Goal: Transaction & Acquisition: Purchase product/service

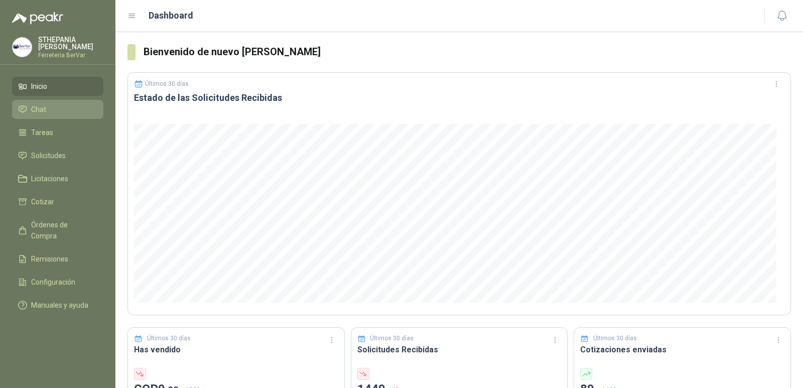
click at [85, 103] on link "Chat" at bounding box center [57, 109] width 91 height 19
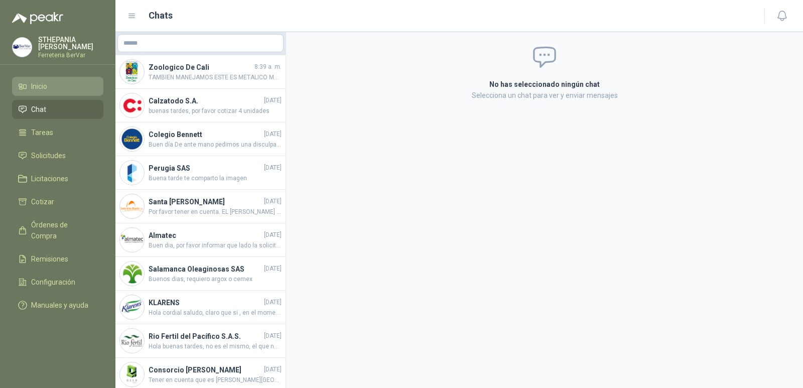
click at [93, 90] on li "Inicio" at bounding box center [57, 86] width 79 height 11
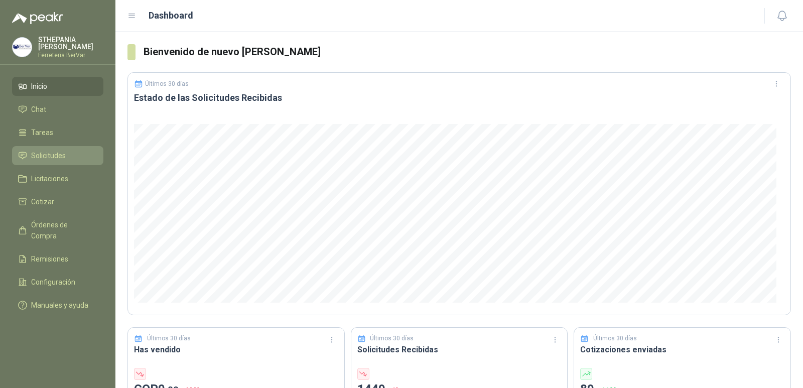
click at [84, 153] on li "Solicitudes" at bounding box center [57, 155] width 79 height 11
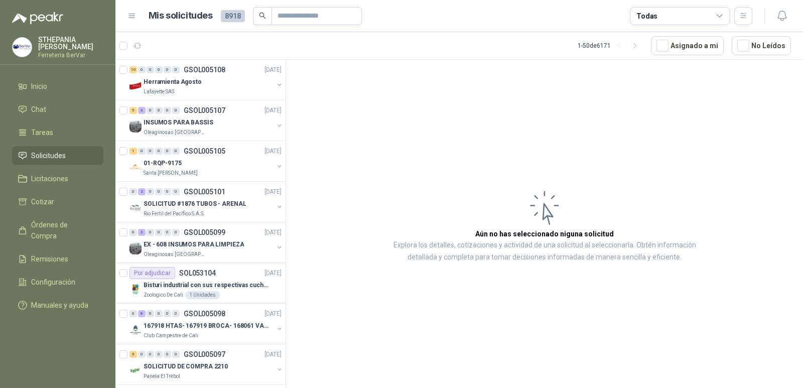
click at [73, 159] on li "Solicitudes" at bounding box center [57, 155] width 79 height 11
click at [137, 40] on button "button" at bounding box center [138, 46] width 16 height 16
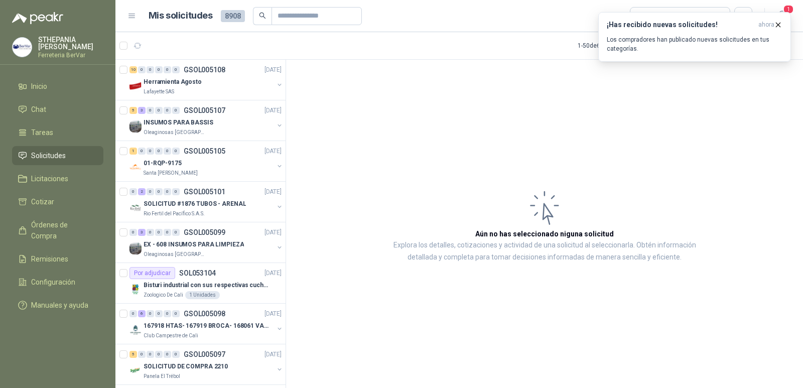
click at [65, 120] on ul "Inicio Chat Tareas Solicitudes Licitaciones Cotizar Órdenes de Compra Remisione…" at bounding box center [57, 198] width 115 height 242
click at [65, 118] on link "Chat" at bounding box center [57, 109] width 91 height 19
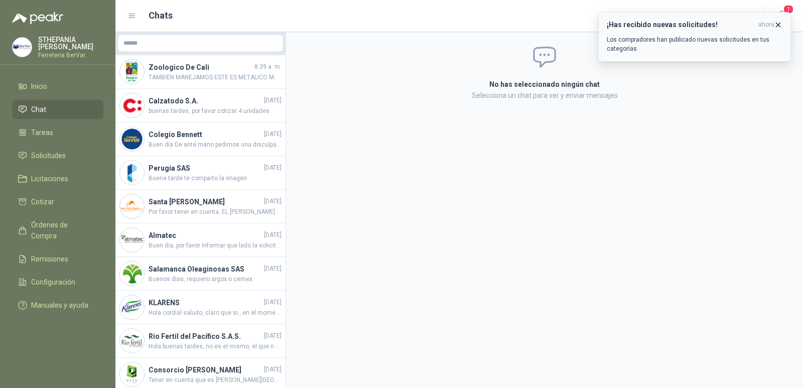
click at [778, 22] on icon "button" at bounding box center [778, 25] width 9 height 9
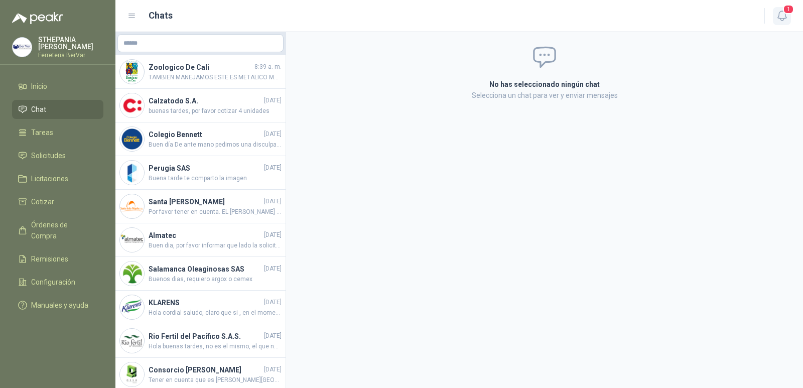
click at [781, 15] on icon "button" at bounding box center [782, 16] width 13 height 13
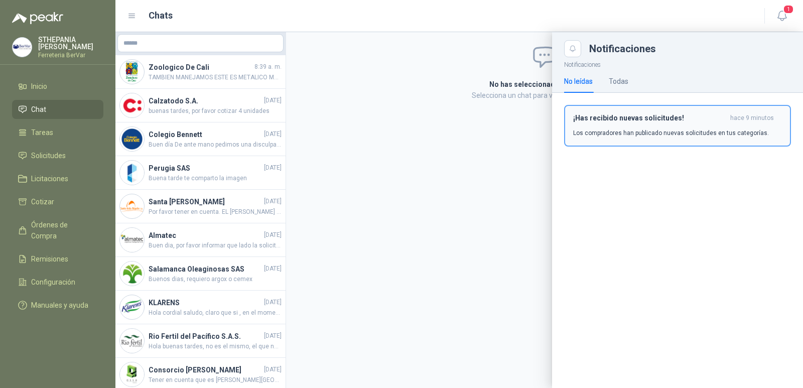
click at [662, 124] on div "¡Has recibido nuevas solicitudes! hace 9 minutos Los compradores han publicado …" at bounding box center [677, 126] width 209 height 24
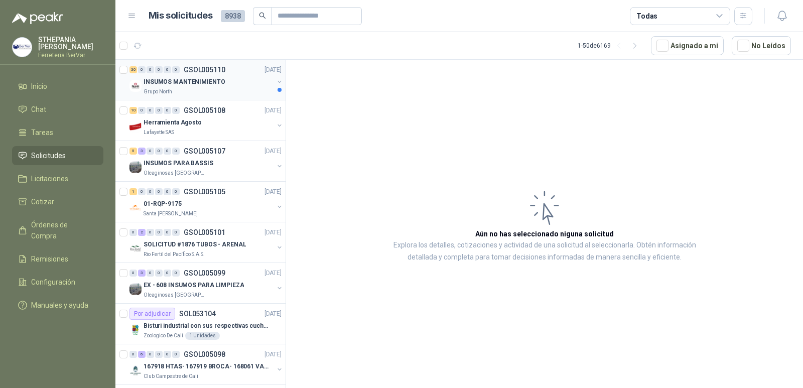
click at [218, 91] on div "Grupo North" at bounding box center [209, 92] width 130 height 8
click at [224, 90] on div "Grupo North" at bounding box center [209, 92] width 130 height 8
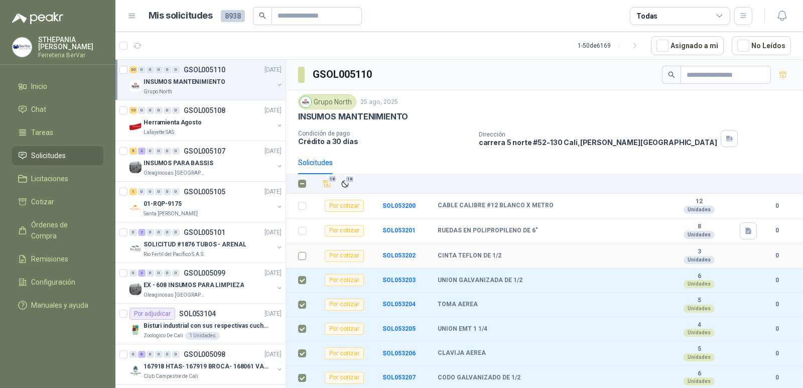
click at [306, 257] on td at bounding box center [299, 256] width 26 height 25
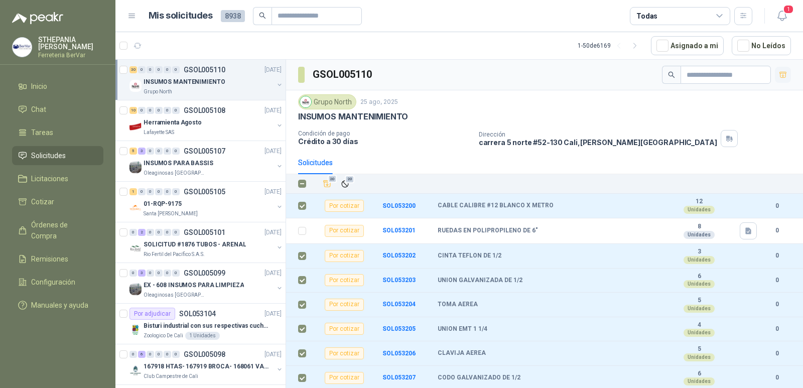
click at [779, 75] on icon "button" at bounding box center [783, 75] width 9 height 9
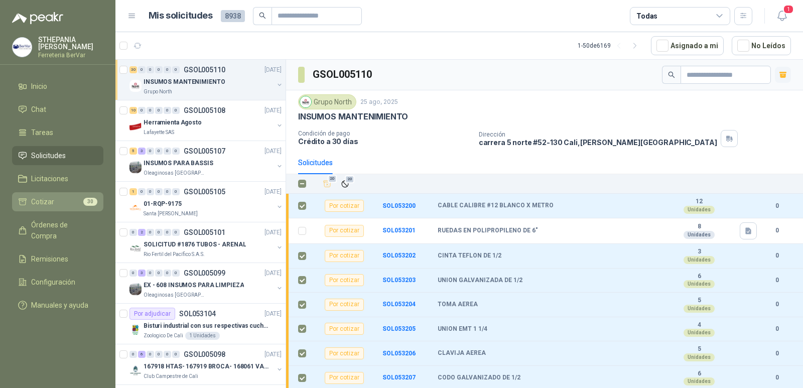
click at [84, 196] on li "Cotizar 30" at bounding box center [57, 201] width 79 height 11
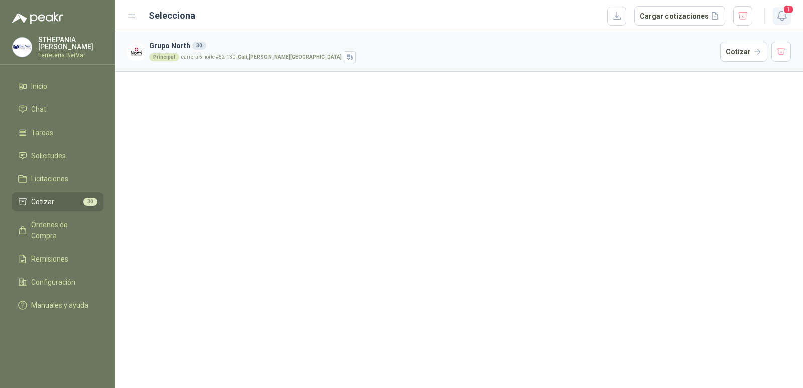
click at [780, 14] on icon "button" at bounding box center [782, 16] width 13 height 13
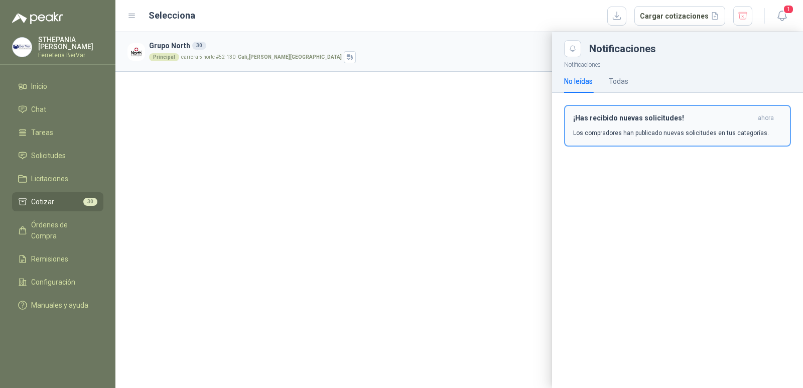
click at [666, 125] on div "¡Has recibido nuevas solicitudes! ahora Los compradores han publicado nuevas so…" at bounding box center [677, 126] width 209 height 24
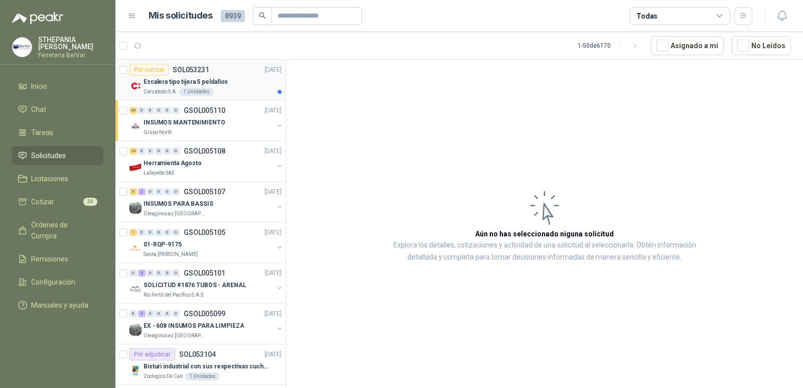
click at [243, 95] on div "Calzatodo S.A. 1 Unidades" at bounding box center [213, 92] width 138 height 8
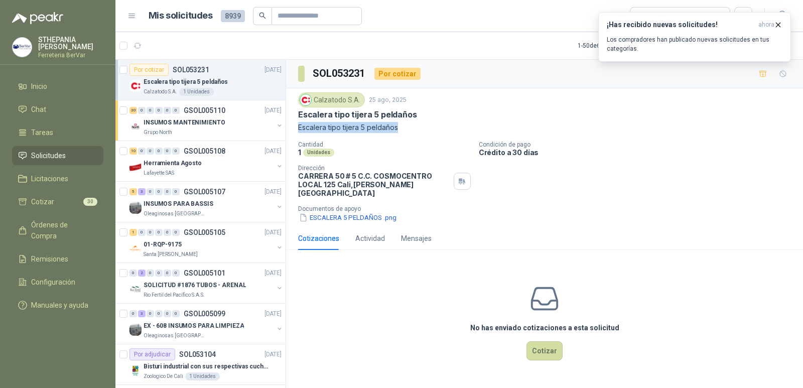
drag, startPoint x: 295, startPoint y: 128, endPoint x: 400, endPoint y: 133, distance: 104.6
click at [400, 133] on div "Calzatodo [DATE] Escalera tipo tijera 5 peldaños Escalera tipo tijera 5 peldaño…" at bounding box center [544, 157] width 517 height 139
copy p "Escalera tipo tijera 5 peldaños"
click at [780, 26] on icon "button" at bounding box center [779, 25] width 4 height 4
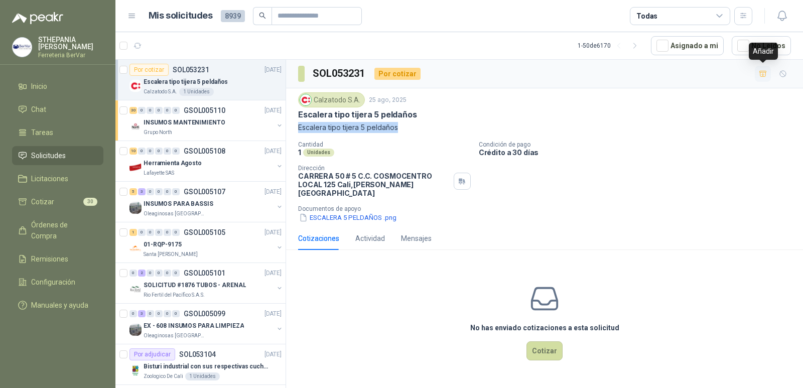
click at [761, 73] on icon "button" at bounding box center [763, 74] width 9 height 9
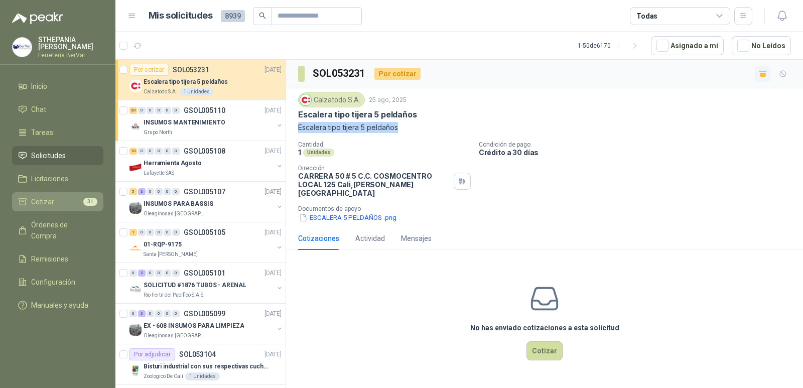
click at [74, 201] on li "Cotizar 31" at bounding box center [57, 201] width 79 height 11
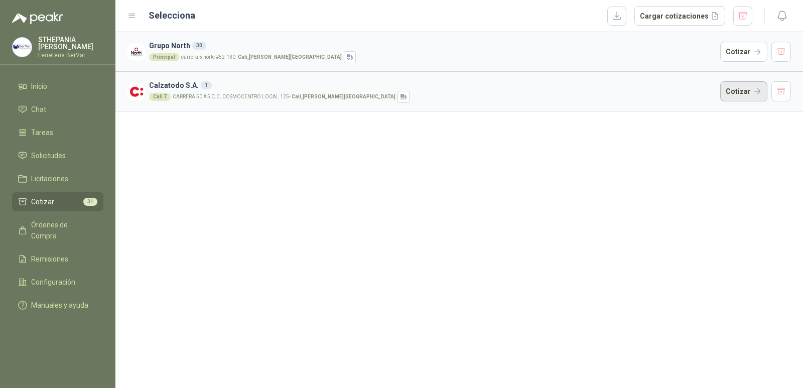
click at [743, 88] on button "Cotizar" at bounding box center [744, 91] width 47 height 20
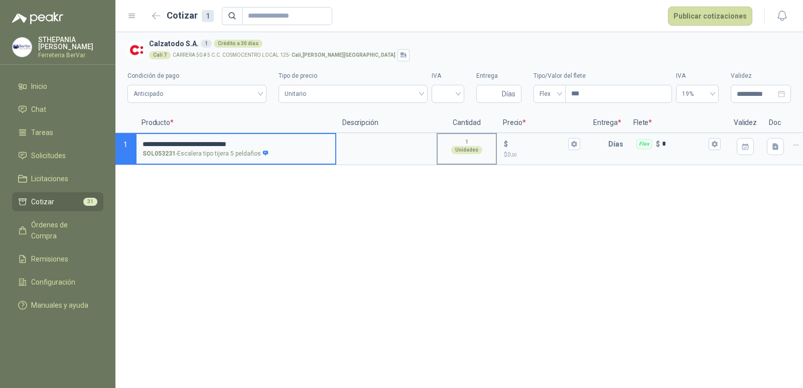
click at [460, 141] on div "1 Unidades" at bounding box center [467, 146] width 58 height 24
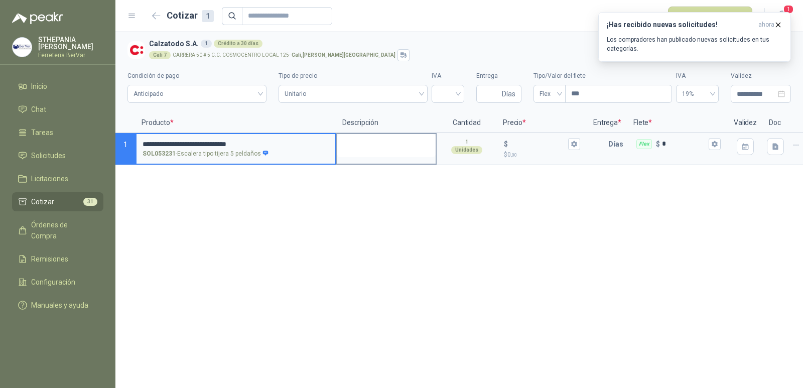
click at [392, 146] on textarea at bounding box center [386, 145] width 98 height 23
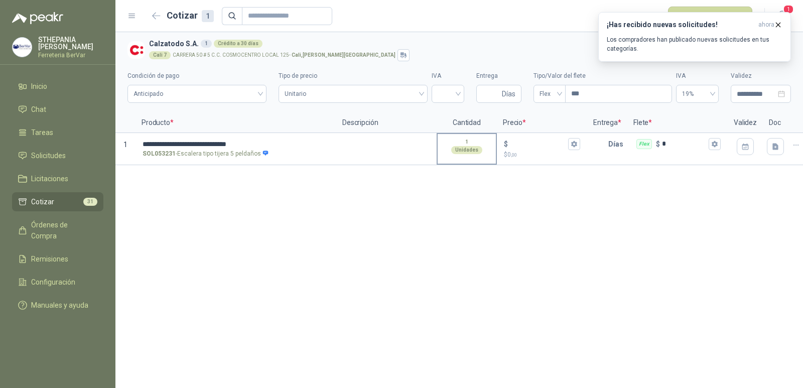
click at [456, 141] on div "1 Unidades" at bounding box center [467, 146] width 58 height 24
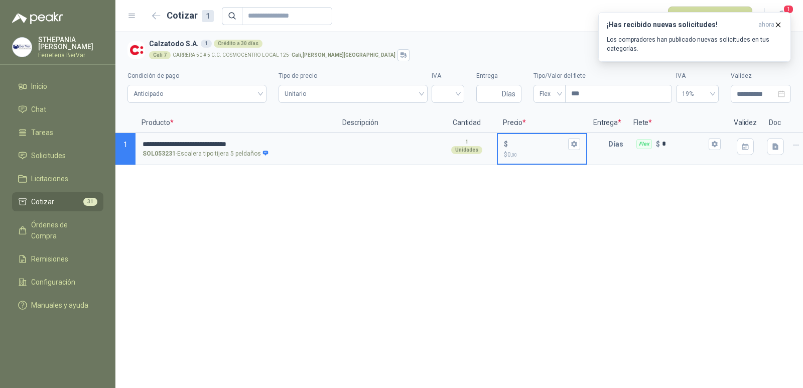
click at [525, 142] on input "$ $ 0 ,00" at bounding box center [538, 144] width 56 height 8
type input "*******"
click at [603, 145] on input "text" at bounding box center [598, 144] width 20 height 20
type input "*"
click at [612, 195] on div "**********" at bounding box center [459, 210] width 688 height 356
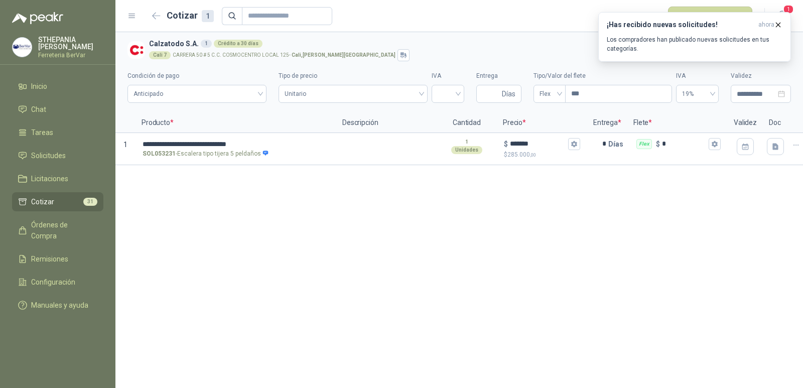
click at [608, 232] on div "**********" at bounding box center [459, 210] width 688 height 356
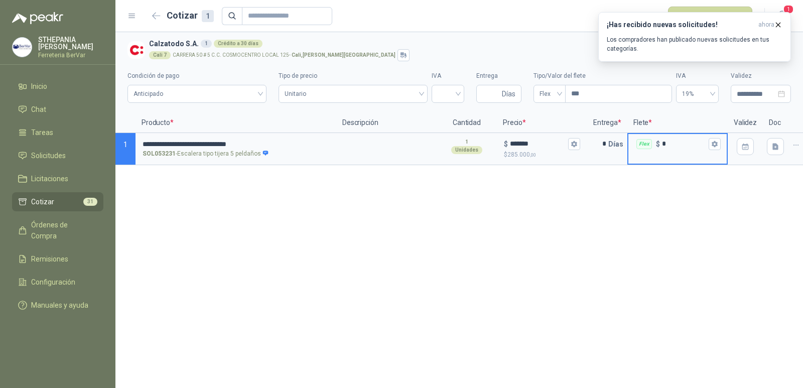
click at [675, 143] on input "*" at bounding box center [684, 144] width 45 height 8
type input "******"
click at [645, 258] on div "**********" at bounding box center [459, 210] width 688 height 356
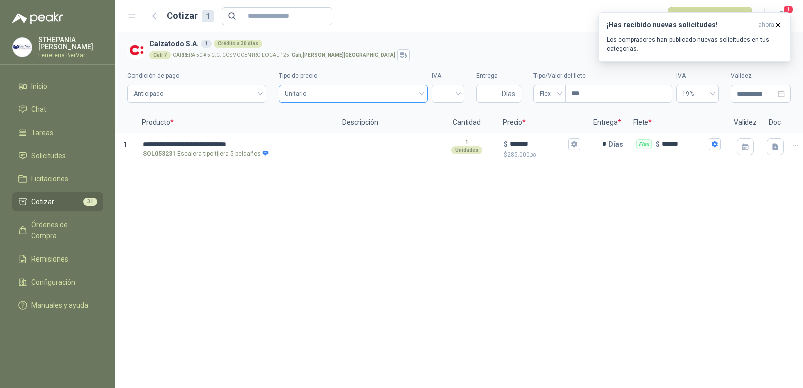
click at [294, 93] on span "Unitario" at bounding box center [353, 93] width 137 height 15
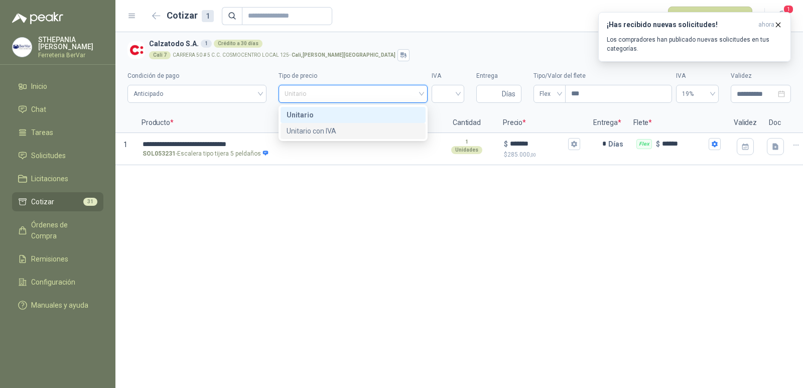
drag, startPoint x: 323, startPoint y: 127, endPoint x: 389, endPoint y: 114, distance: 67.5
click at [325, 127] on div "Unitario con IVA" at bounding box center [353, 131] width 133 height 11
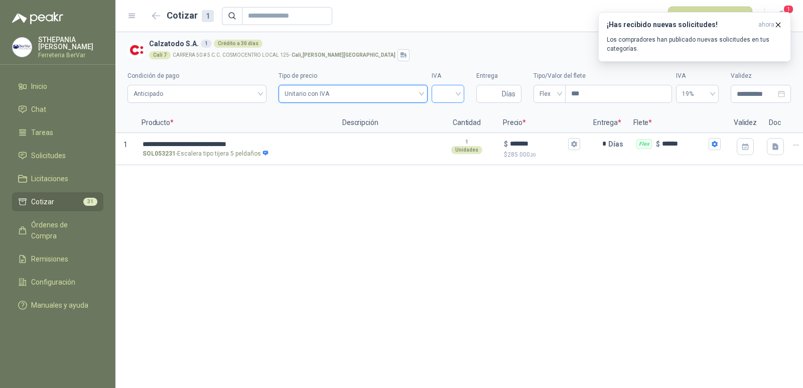
click at [445, 96] on input "search" at bounding box center [448, 92] width 21 height 15
click at [452, 112] on div "19%" at bounding box center [448, 114] width 17 height 11
click at [609, 98] on input "***" at bounding box center [619, 93] width 106 height 17
click at [590, 198] on div "**********" at bounding box center [459, 210] width 688 height 356
click at [776, 24] on icon "button" at bounding box center [778, 25] width 9 height 9
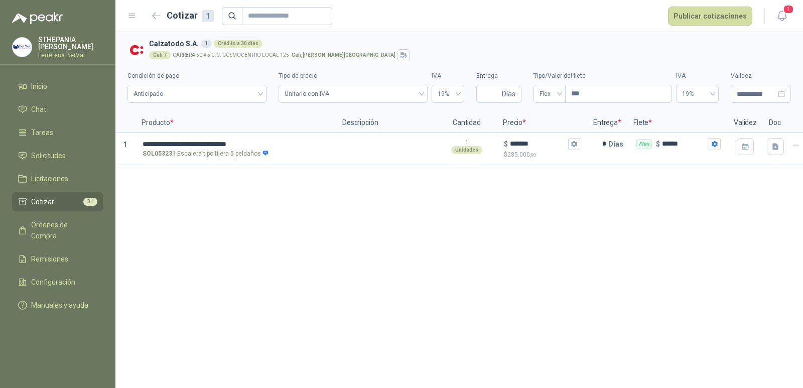
click at [469, 260] on div "**********" at bounding box center [459, 210] width 688 height 356
click at [712, 14] on button "Publicar cotizaciones" at bounding box center [710, 16] width 84 height 19
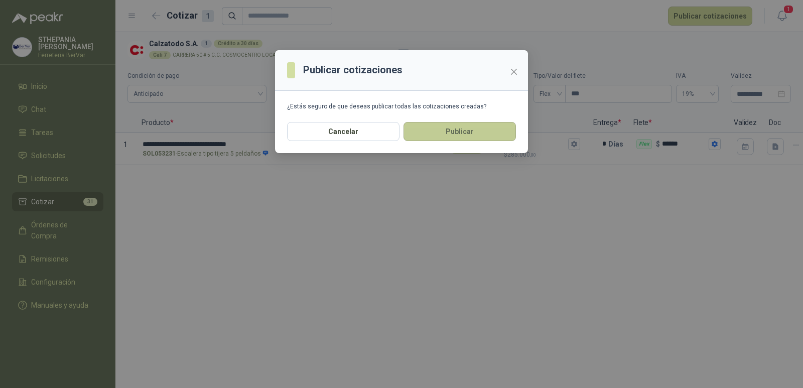
click at [487, 133] on button "Publicar" at bounding box center [460, 131] width 112 height 19
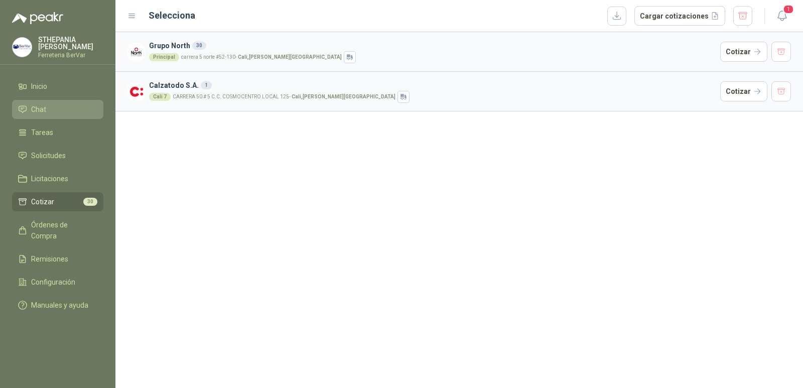
click at [68, 111] on li "Chat" at bounding box center [57, 109] width 79 height 11
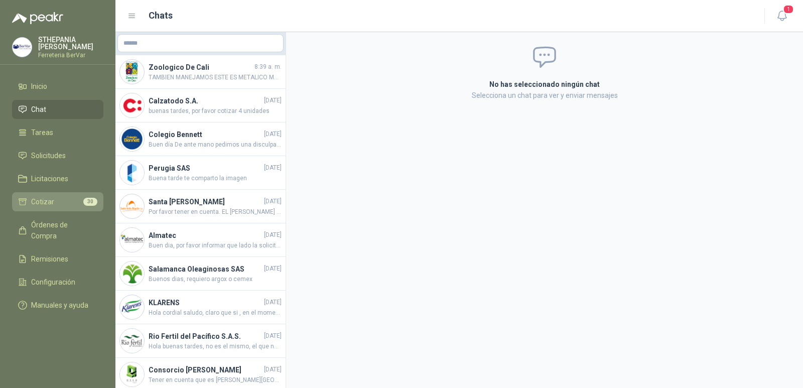
click at [80, 198] on li "Cotizar 30" at bounding box center [57, 201] width 79 height 11
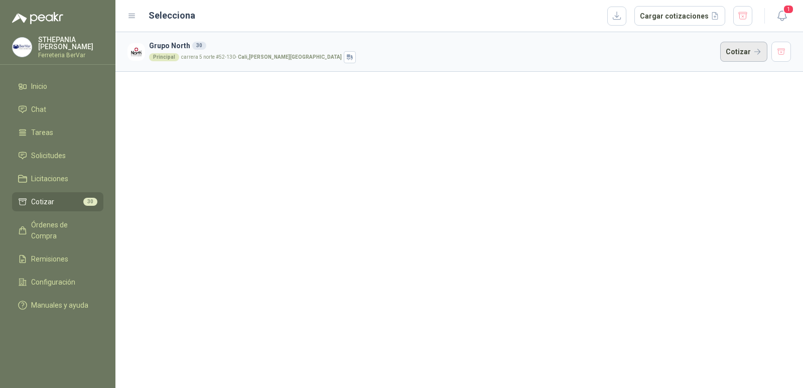
click at [732, 50] on button "Cotizar" at bounding box center [744, 52] width 47 height 20
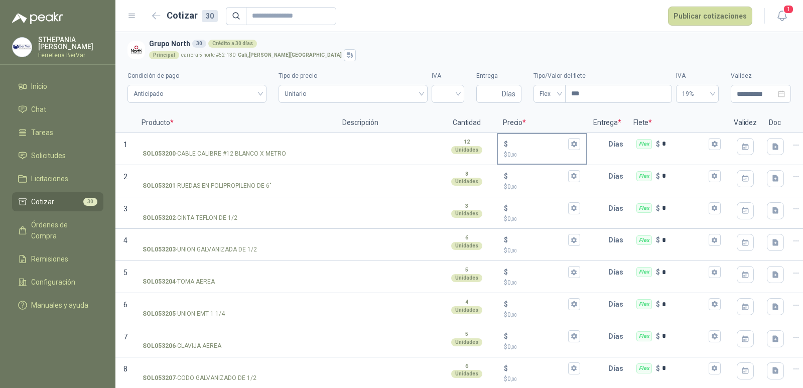
click at [514, 147] on input "$ $ 0 ,00" at bounding box center [538, 144] width 56 height 8
click at [517, 142] on input "$ $ 0 ,00" at bounding box center [538, 144] width 56 height 8
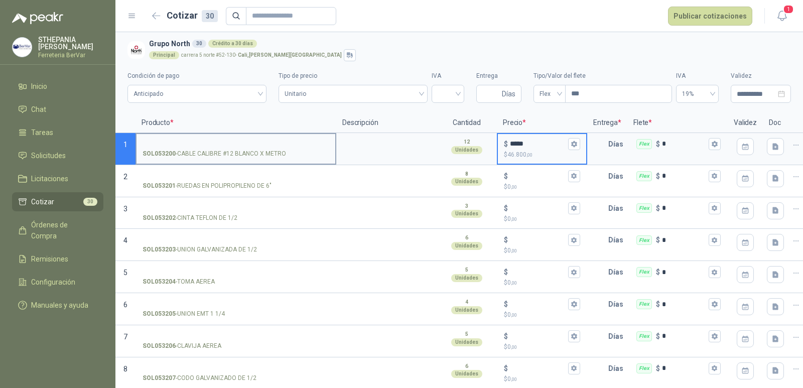
type input "*****"
click at [224, 149] on p "SOL053200 - CABLE CALIBRE #12 BLANCO X METRO" at bounding box center [215, 154] width 144 height 10
click at [224, 148] on input "SOL053200 - CABLE CALIBRE #12 BLANCO X METRO" at bounding box center [236, 145] width 187 height 8
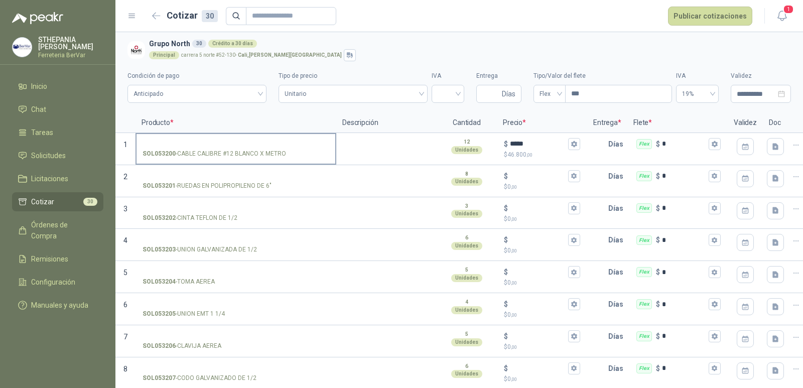
click at [193, 145] on input "SOL053200 - CABLE CALIBRE #12 BLANCO X METRO" at bounding box center [236, 145] width 187 height 8
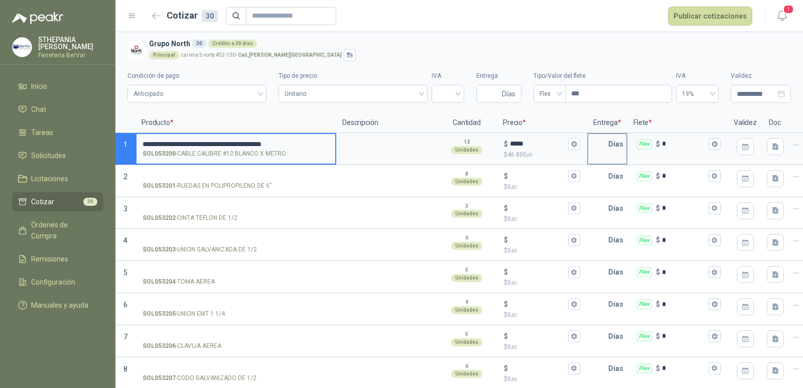
click at [607, 154] on input "text" at bounding box center [598, 144] width 20 height 20
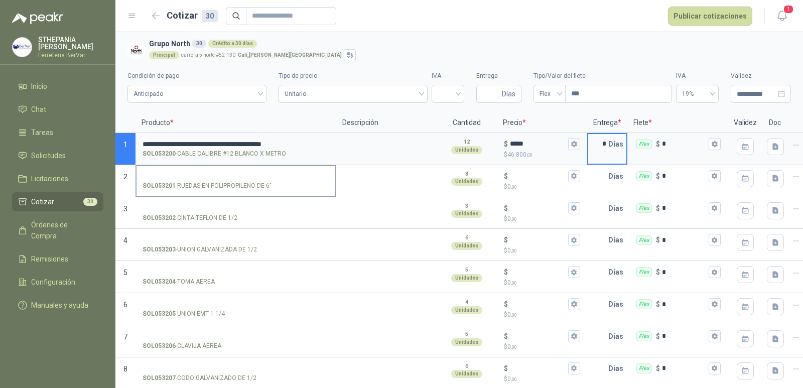
type input "*"
click at [334, 184] on label "SOL053201 - RUEDAS EN POLIPROPILENO DE 6"" at bounding box center [236, 180] width 199 height 29
click at [329, 180] on input "SOL053201 - RUEDAS EN POLIPROPILENO DE 6"" at bounding box center [236, 177] width 187 height 8
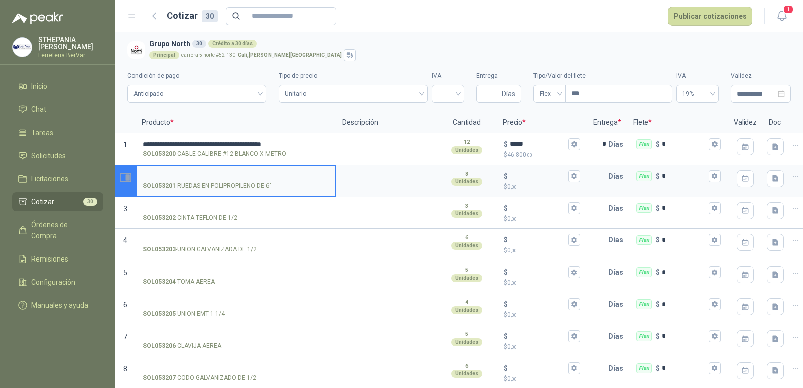
click at [129, 178] on icon "Abrir detalle" at bounding box center [128, 177] width 4 height 7
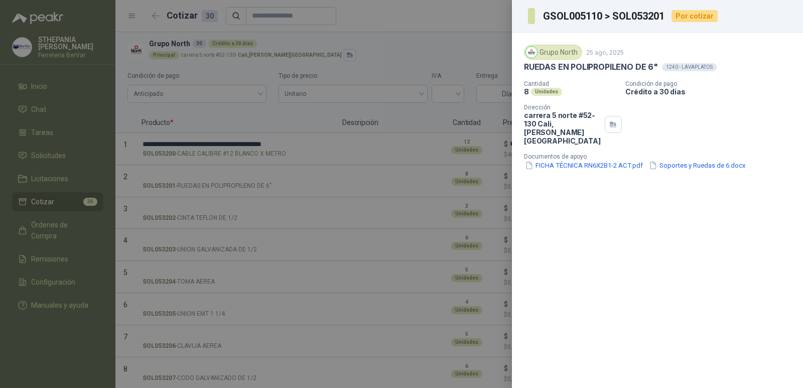
click at [364, 50] on div at bounding box center [401, 194] width 803 height 388
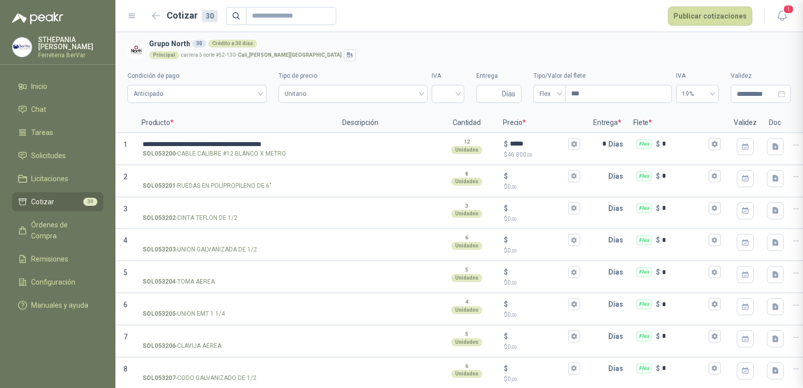
click at [435, 47] on div at bounding box center [401, 194] width 803 height 388
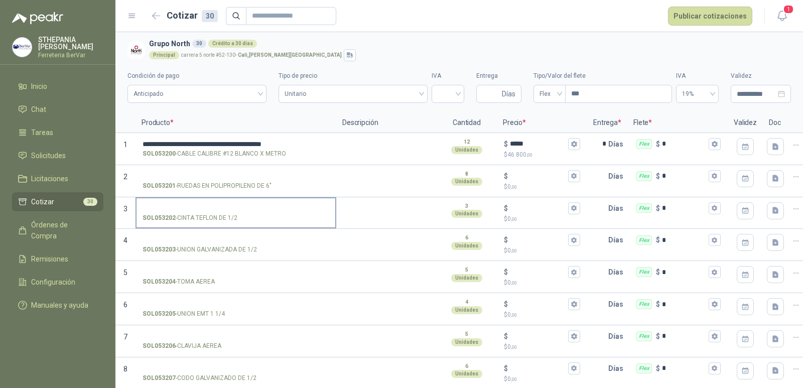
click at [217, 207] on input "SOL053202 - CINTA TEFLON DE 1/2" at bounding box center [236, 209] width 187 height 8
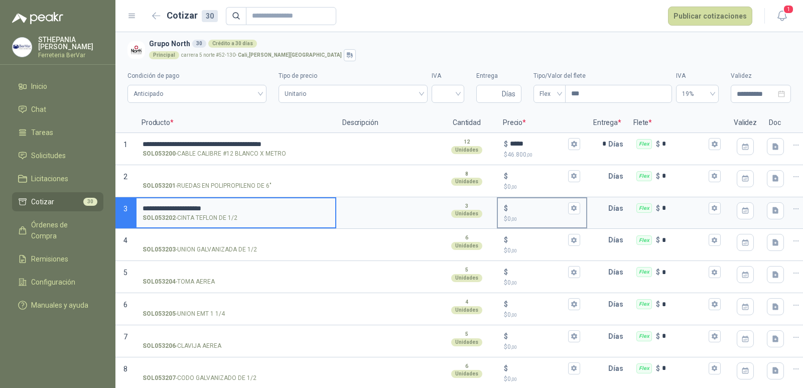
click at [543, 207] on input "$ $ 0 ,00" at bounding box center [538, 208] width 56 height 8
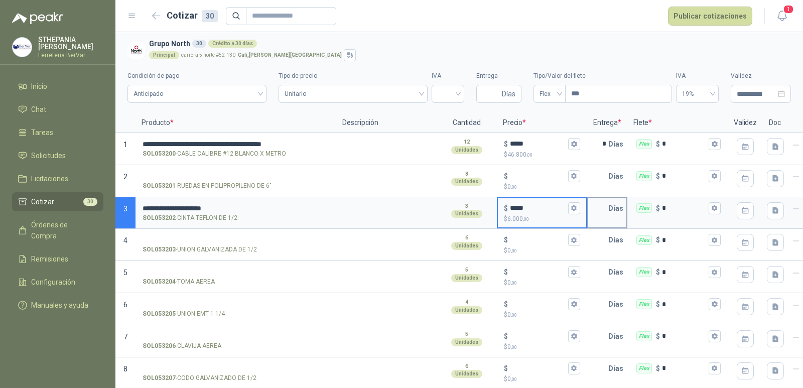
type input "*****"
click at [591, 204] on input "text" at bounding box center [598, 208] width 20 height 20
type input "*"
click at [603, 146] on input "*" at bounding box center [598, 144] width 20 height 20
click at [608, 143] on input "*" at bounding box center [598, 144] width 20 height 20
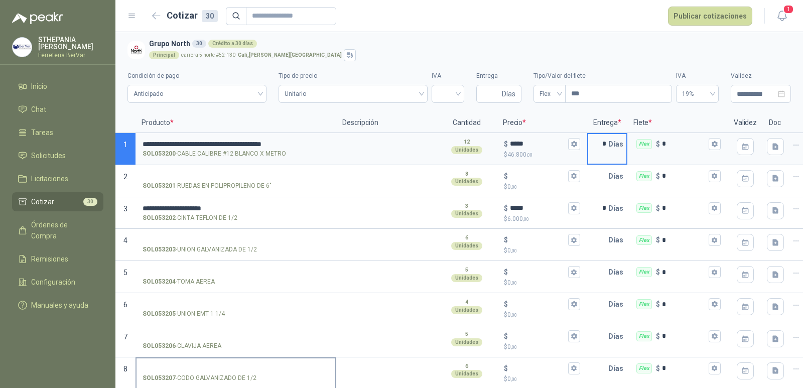
type input "*"
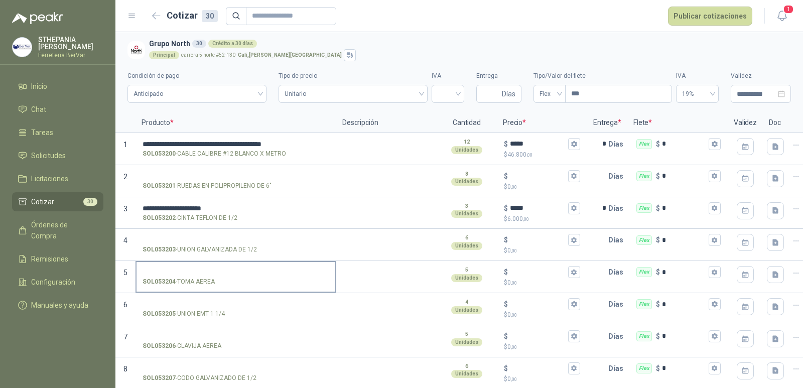
click at [215, 270] on input "SOL053204 - TOMA AEREA" at bounding box center [236, 273] width 187 height 8
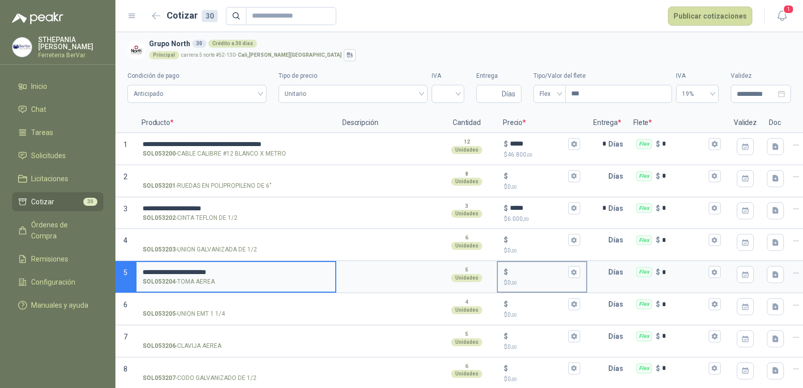
click at [530, 274] on input "$ $ 0 ,00" at bounding box center [538, 273] width 56 height 8
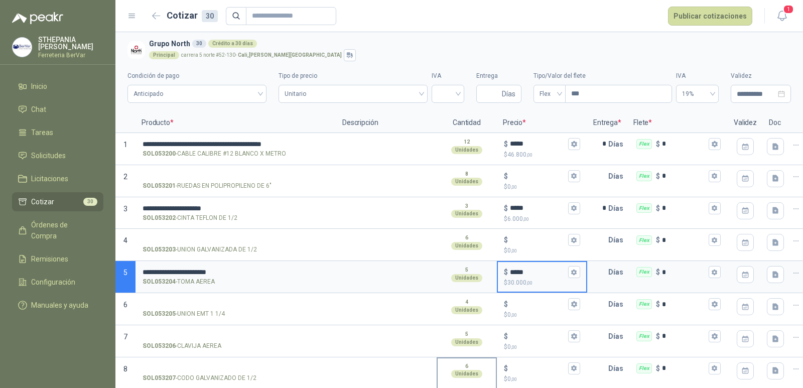
type input "*****"
click at [594, 272] on input "text" at bounding box center [598, 272] width 20 height 20
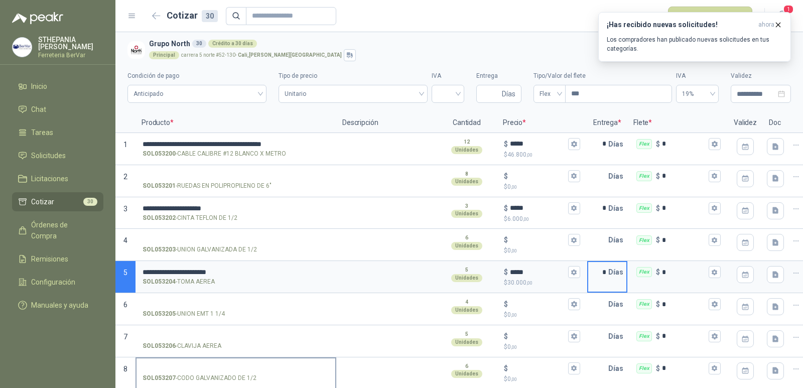
type input "*"
click at [189, 304] on input "SOL053205 - UNION EMT 1 1/4" at bounding box center [236, 305] width 187 height 8
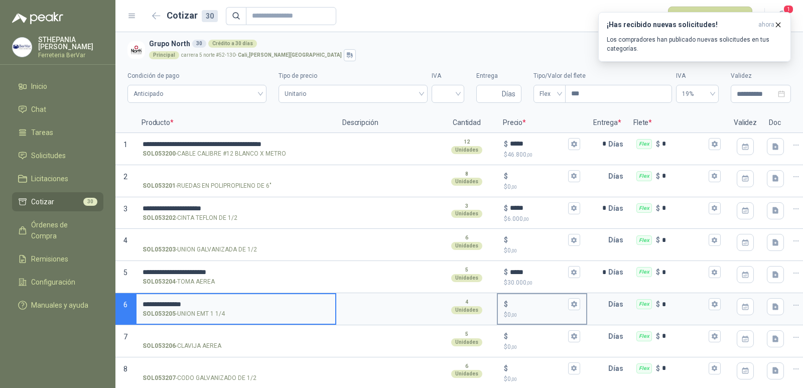
click at [551, 306] on input "$ $ 0 ,00" at bounding box center [538, 305] width 56 height 8
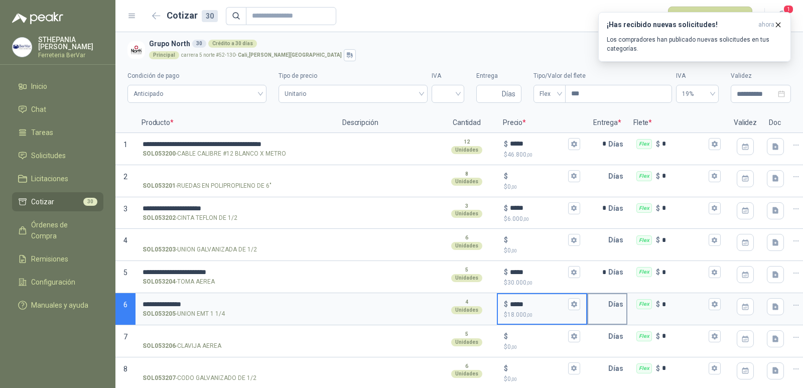
type input "*****"
click at [604, 297] on input "text" at bounding box center [598, 304] width 20 height 20
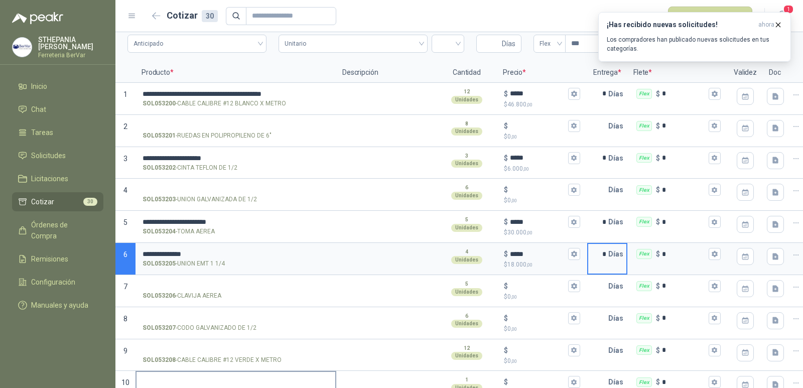
type input "*"
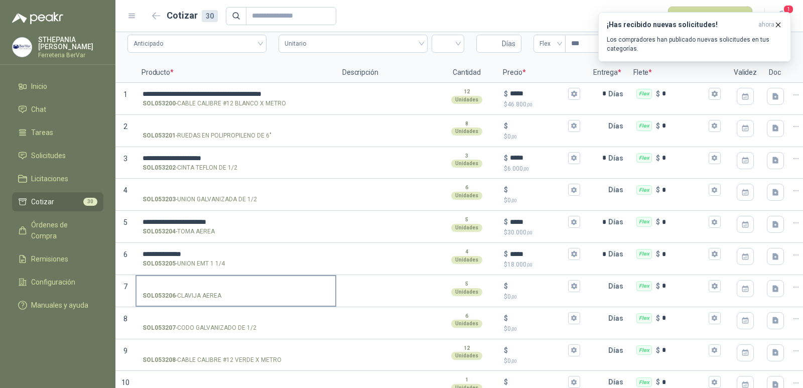
click at [227, 285] on input "SOL053206 - CLAVIJA AEREA" at bounding box center [236, 287] width 187 height 8
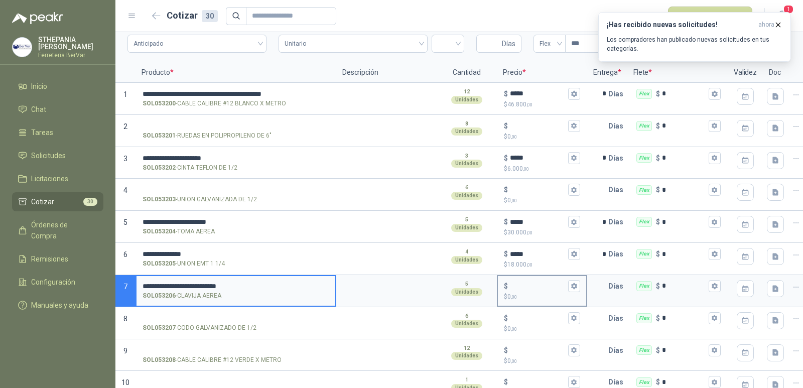
click at [534, 287] on input "$ $ 0 ,00" at bounding box center [538, 286] width 56 height 8
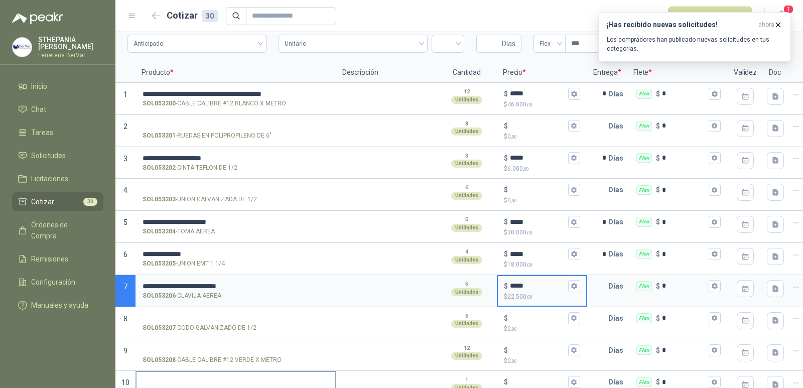
type input "*****"
click at [597, 285] on input "text" at bounding box center [598, 286] width 20 height 20
type input "*"
click at [580, 323] on button "$ $ 0 ,00" at bounding box center [574, 318] width 12 height 12
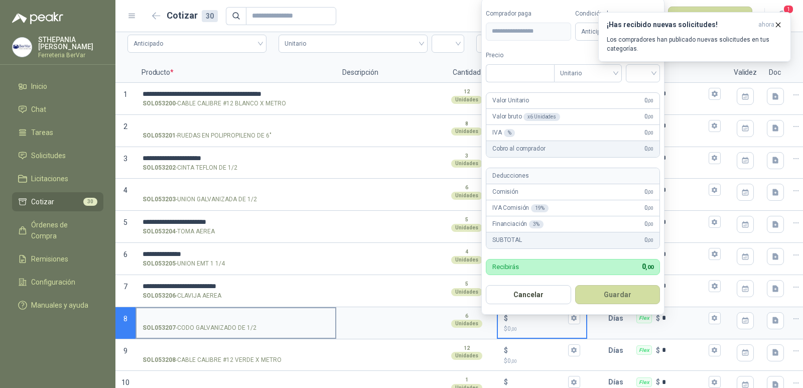
scroll to position [100, 0]
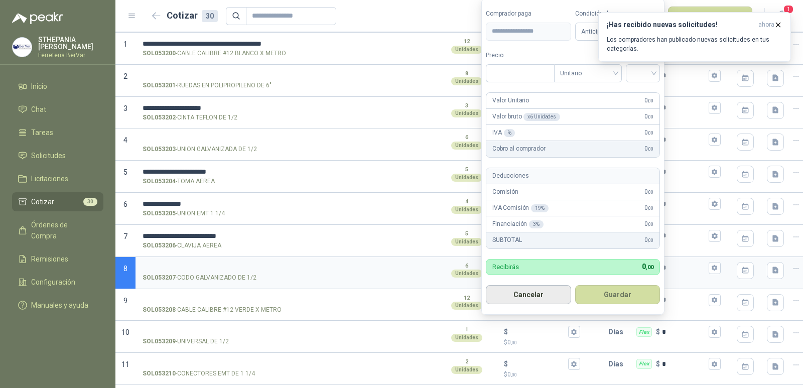
type input "***"
click at [538, 293] on button "Cancelar" at bounding box center [528, 294] width 85 height 19
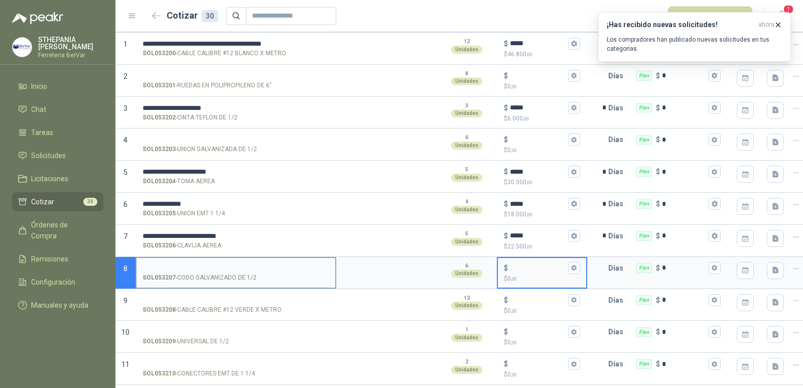
click at [275, 270] on input "SOL053207 - CODO GALVANIZADO DE 1/2" at bounding box center [236, 269] width 187 height 8
click at [524, 268] on input "$ $ 0 ,00" at bounding box center [538, 268] width 56 height 8
type input "*****"
click at [605, 270] on input "text" at bounding box center [598, 268] width 20 height 20
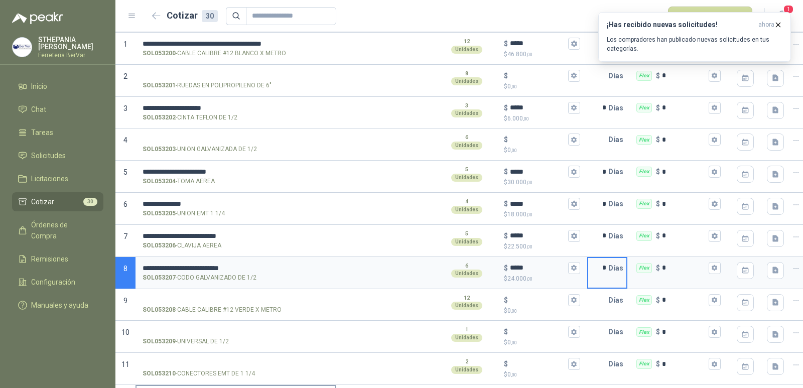
type input "*"
click at [221, 334] on input "SOL053209 - UNIVERSAL DE 1/2" at bounding box center [236, 332] width 187 height 8
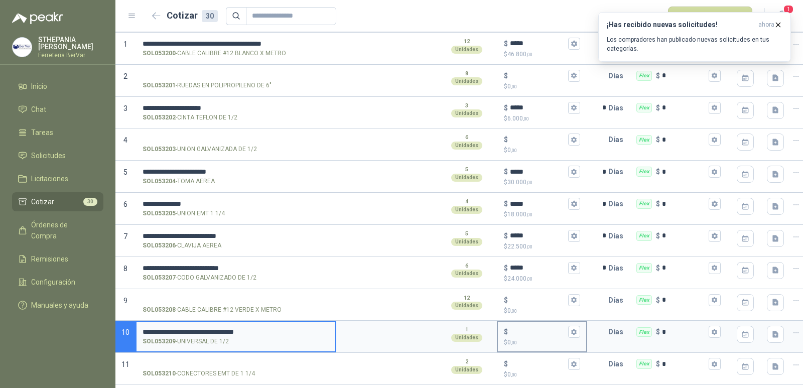
click at [514, 332] on input "$ $ 0 ,00" at bounding box center [538, 332] width 56 height 8
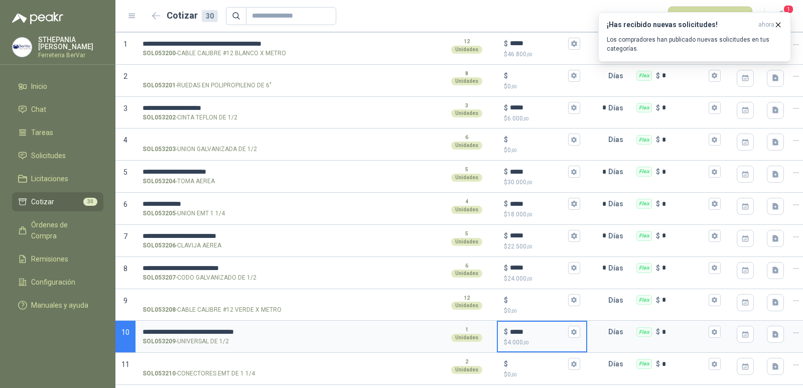
click at [526, 330] on input "*****" at bounding box center [538, 332] width 56 height 8
type input "*****"
click at [599, 333] on input "text" at bounding box center [598, 332] width 20 height 20
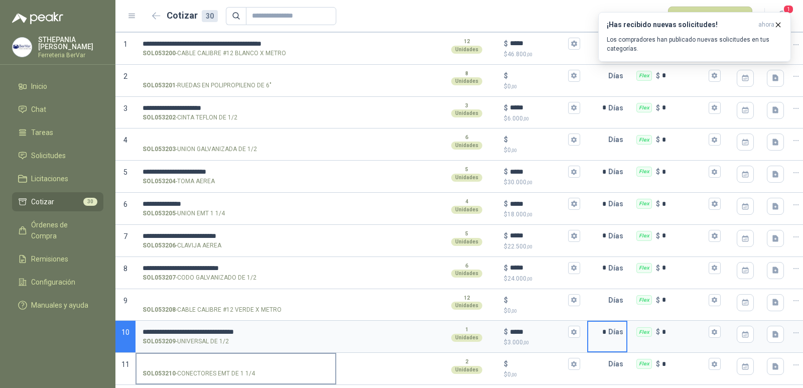
scroll to position [151, 0]
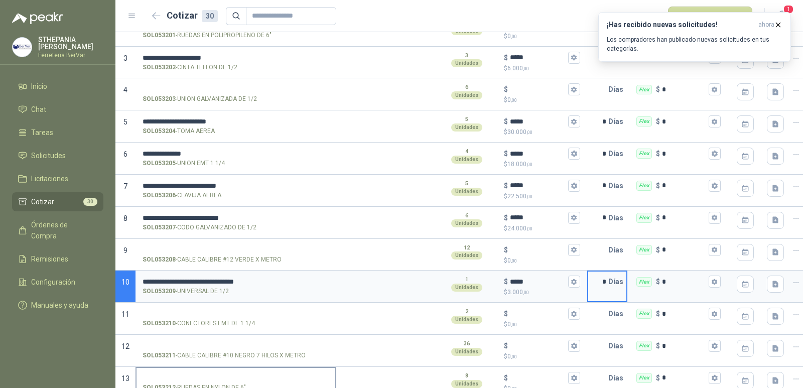
type input "*"
click at [234, 314] on input "SOL053210 - CONECTORES EMT DE 1 1/4" at bounding box center [236, 314] width 187 height 8
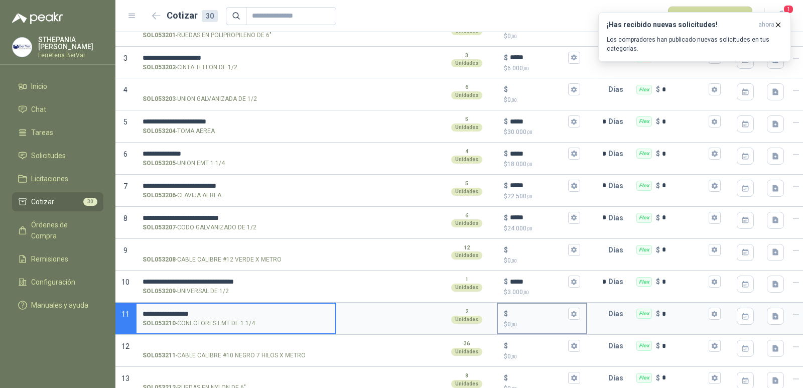
click at [520, 312] on input "$ $ 0 ,00" at bounding box center [538, 314] width 56 height 8
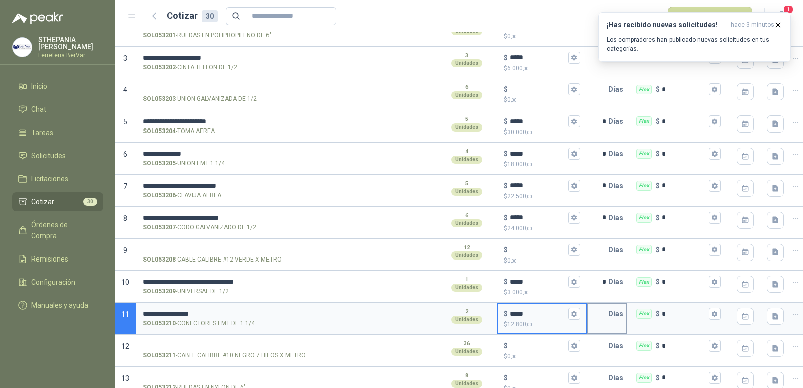
type input "*****"
click at [601, 313] on input "text" at bounding box center [598, 314] width 20 height 20
type input "*"
click at [596, 149] on input "*" at bounding box center [598, 154] width 20 height 20
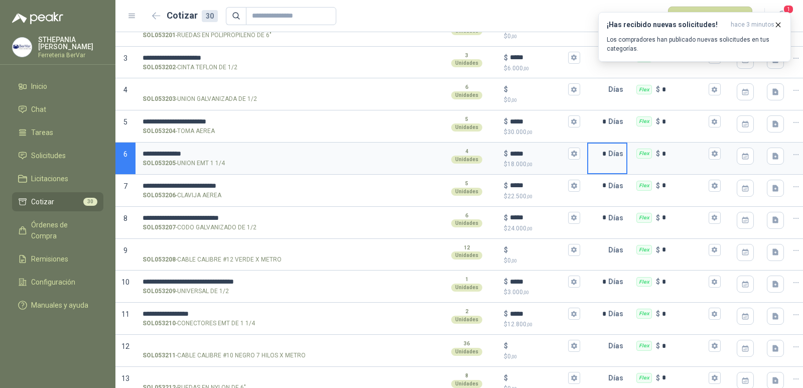
click at [608, 153] on input "*" at bounding box center [598, 154] width 20 height 20
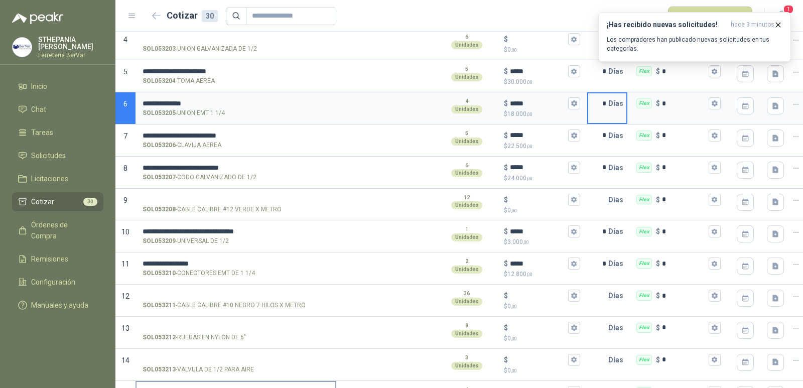
type input "*"
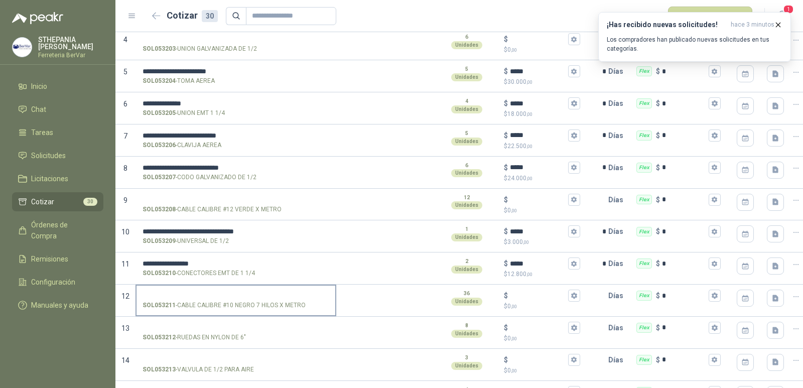
click at [226, 290] on label "SOL053211 - CABLE CALIBRE #10 NEGRO 7 HILOS X METRO" at bounding box center [236, 300] width 199 height 29
click at [226, 292] on input "SOL053211 - CABLE CALIBRE #10 NEGRO 7 HILOS X METRO" at bounding box center [236, 296] width 187 height 8
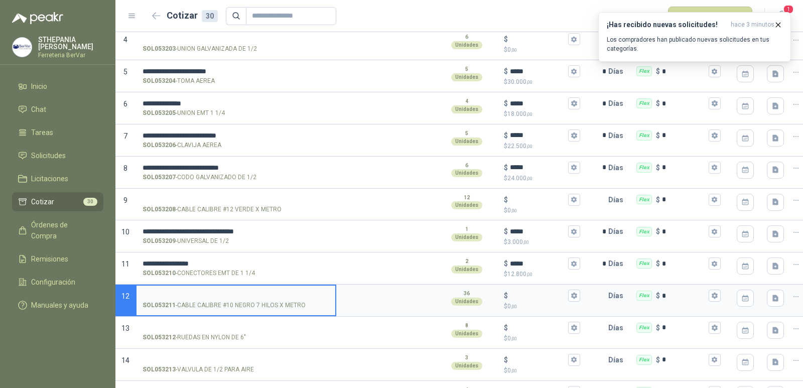
click at [235, 293] on input "SOL053211 - CABLE CALIBRE #10 NEGRO 7 HILOS X METRO" at bounding box center [236, 296] width 187 height 8
click at [521, 296] on input "$ $ 0 ,00" at bounding box center [538, 296] width 56 height 8
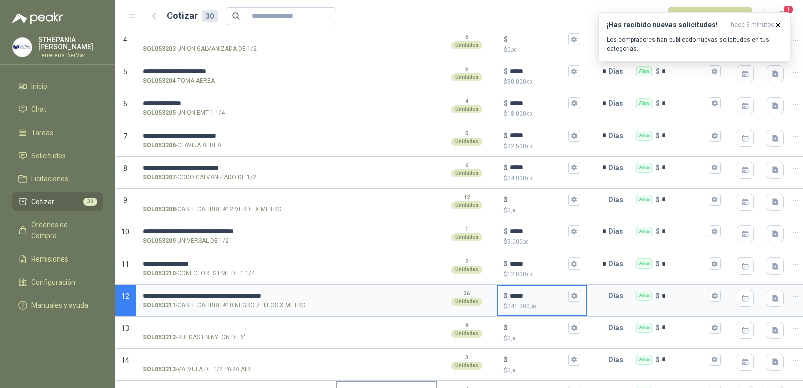
type input "*****"
click at [608, 293] on input "text" at bounding box center [598, 296] width 20 height 20
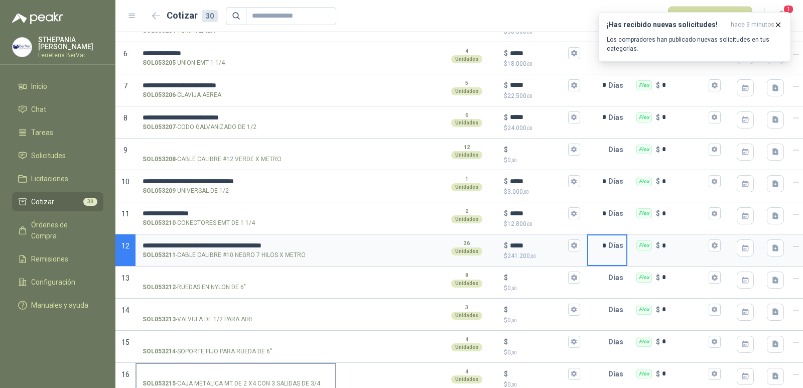
scroll to position [301, 0]
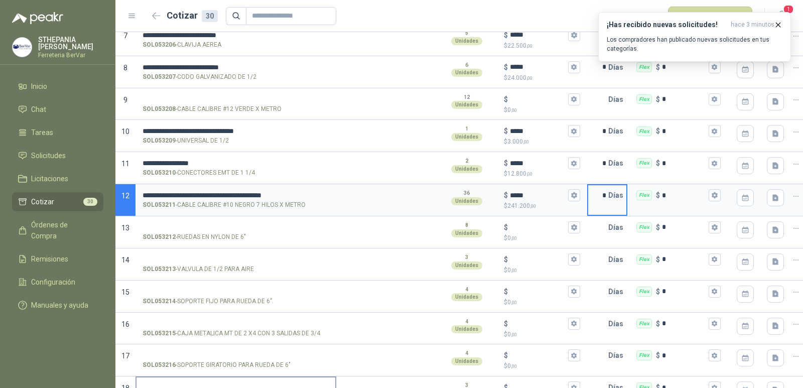
type input "*"
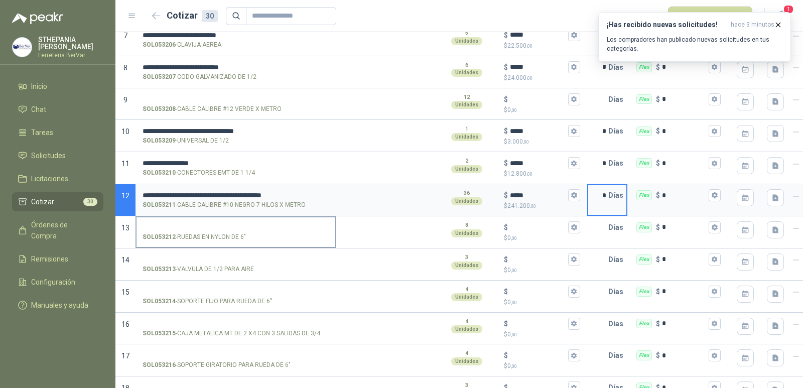
scroll to position [402, 0]
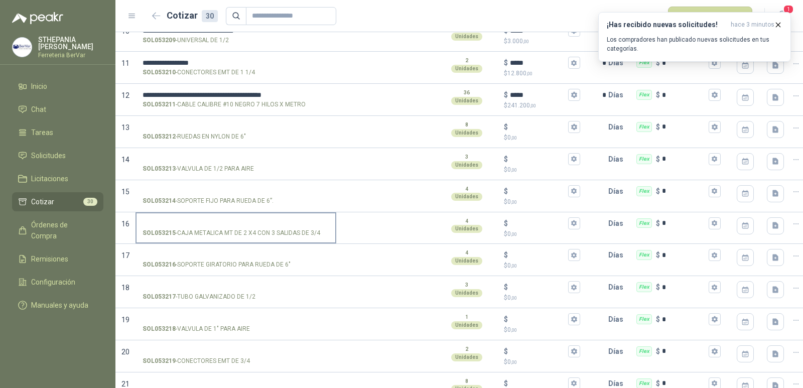
drag, startPoint x: 176, startPoint y: 231, endPoint x: 319, endPoint y: 232, distance: 143.1
click at [319, 232] on p "SOL053215 - CAJA METALICA MT DE 2 X4 CON 3 SALIDAS DE 3/4" at bounding box center [232, 233] width 178 height 10
copy p "CAJA METALICA MT DE 2 X4 CON 3 SALIDAS DE 3/4"
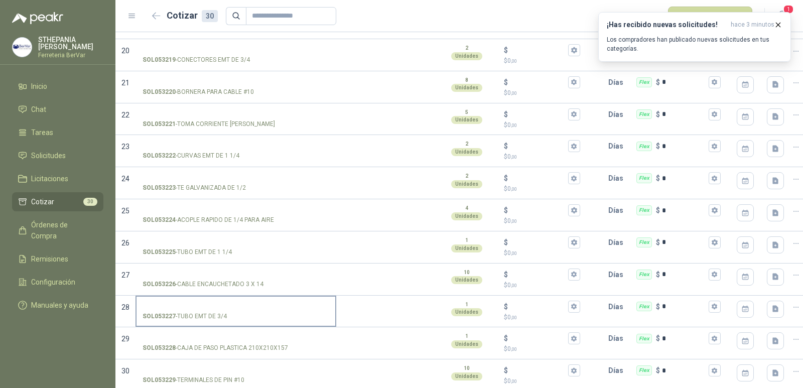
scroll to position [715, 0]
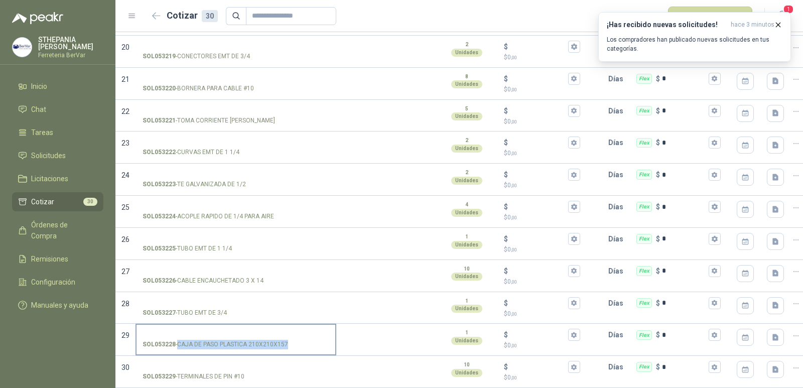
drag, startPoint x: 178, startPoint y: 336, endPoint x: 289, endPoint y: 342, distance: 111.7
click at [289, 342] on label "SOL053228 - CAJA DE PASO PLASTICA 210X210X157" at bounding box center [236, 339] width 199 height 29
copy p "CAJA DE PASO PLASTICA 210X210X157"
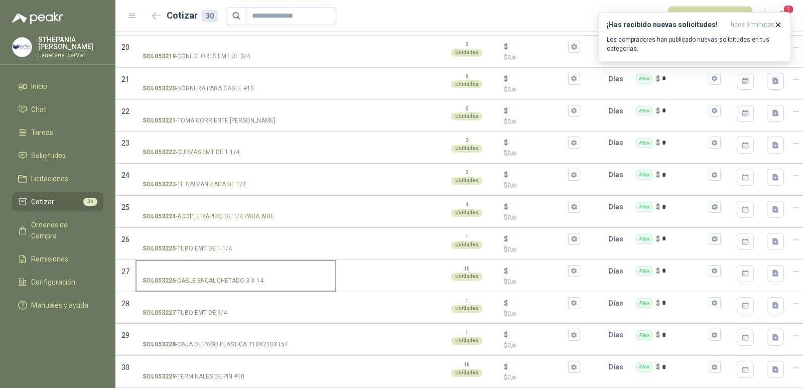
click at [252, 276] on p "SOL053226 - CABLE ENCAUCHETADO 3 X 14" at bounding box center [203, 281] width 121 height 10
click at [252, 268] on input "SOL053226 - CABLE ENCAUCHETADO 3 X 14" at bounding box center [236, 272] width 187 height 8
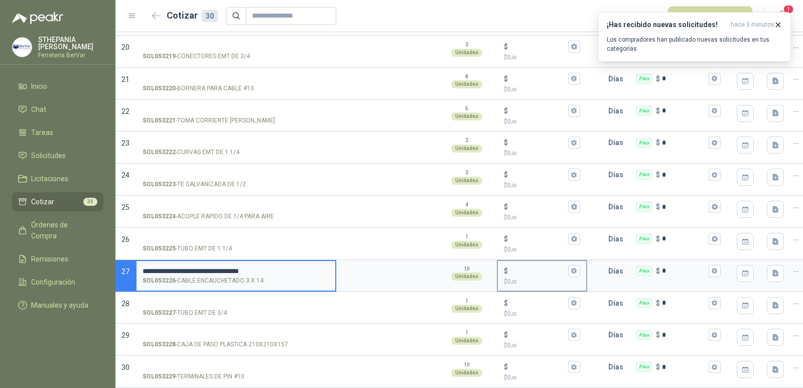
click at [521, 267] on input "$ $ 0 ,00" at bounding box center [538, 271] width 56 height 8
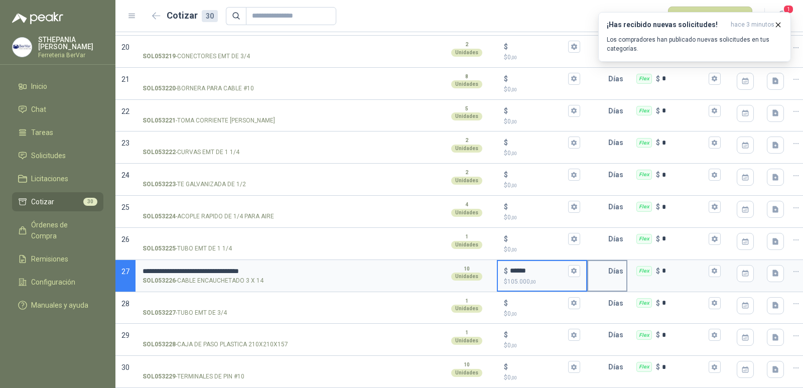
type input "******"
click at [601, 262] on input "text" at bounding box center [598, 271] width 20 height 20
type input "*"
click at [195, 235] on input "SOL053225 - TUBO EMT DE 1 1/4" at bounding box center [236, 239] width 187 height 8
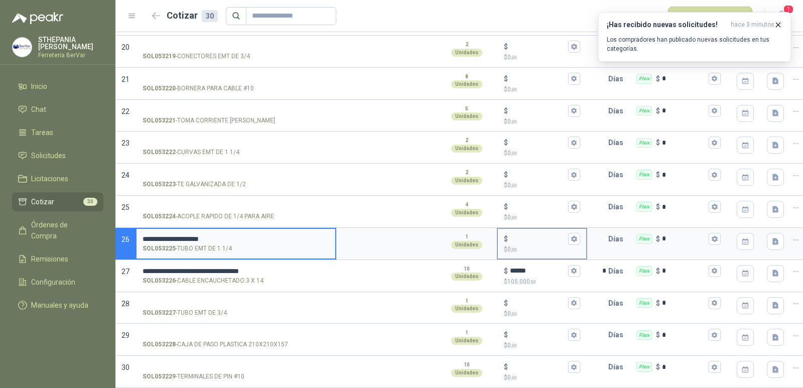
click at [551, 235] on input "$ $ 0 ,00" at bounding box center [538, 239] width 56 height 8
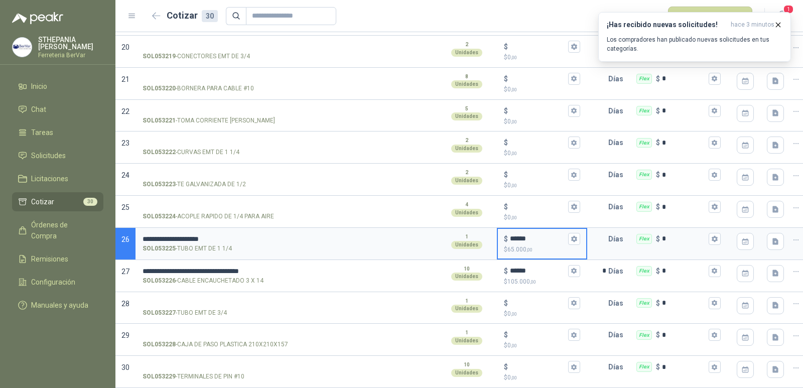
type input "******"
click at [608, 229] on input "text" at bounding box center [598, 239] width 20 height 20
type input "*"
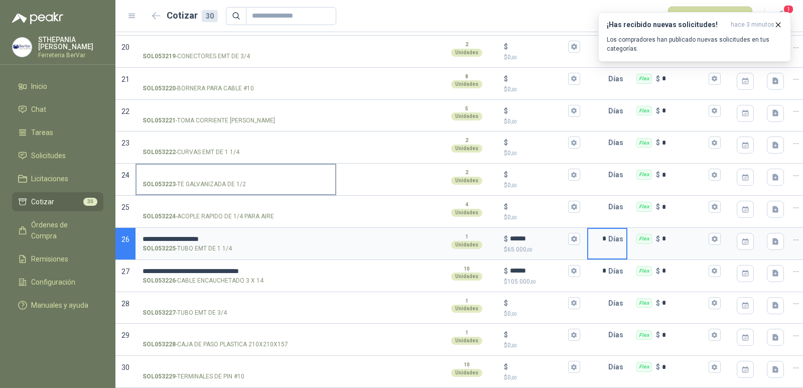
click at [225, 171] on input "SOL053223 - TE GALVANIZADA DE 1/2" at bounding box center [236, 175] width 187 height 8
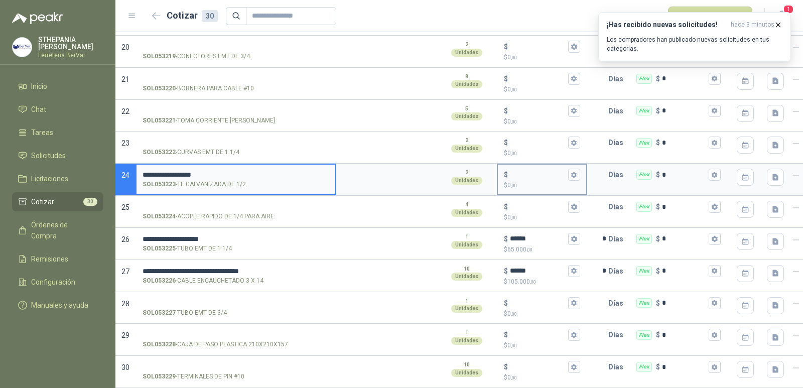
click at [519, 171] on input "$ $ 0 ,00" at bounding box center [538, 175] width 56 height 8
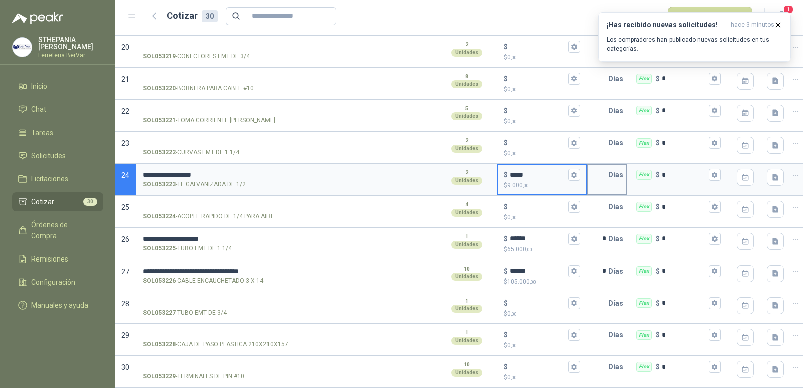
type input "*****"
click at [600, 166] on input "text" at bounding box center [598, 175] width 20 height 20
type input "*"
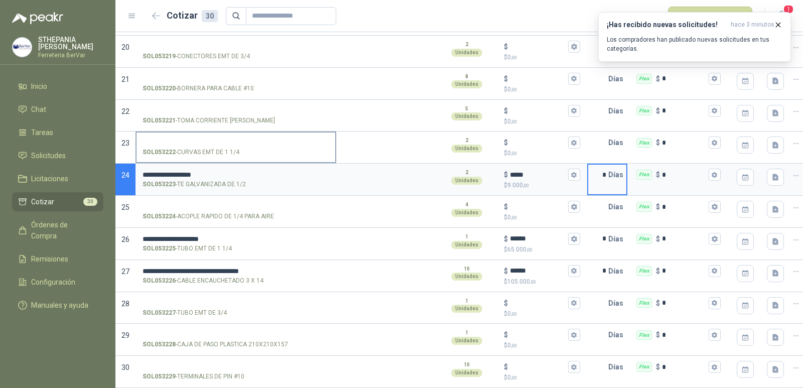
click at [206, 139] on input "SOL053222 - CURVAS EMT DE 1 1/4" at bounding box center [236, 143] width 187 height 8
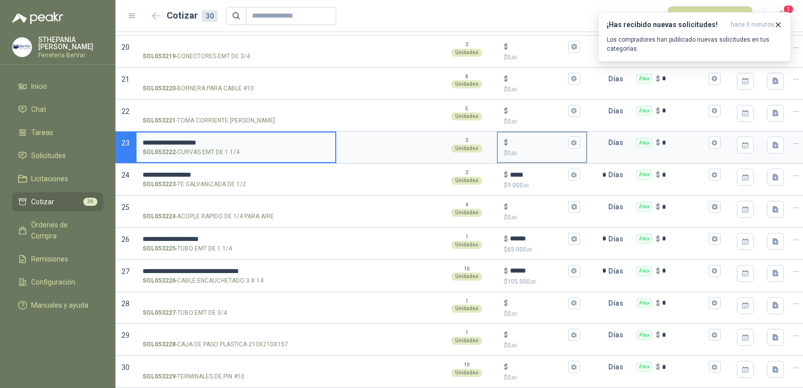
click at [514, 149] on p "$ 0 ,00" at bounding box center [542, 154] width 76 height 10
click at [514, 141] on input "$ $ 0 ,00" at bounding box center [538, 143] width 56 height 8
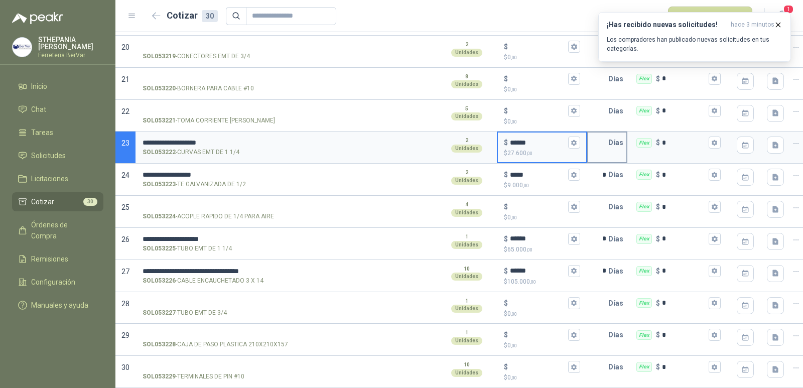
type input "******"
click at [607, 133] on input "text" at bounding box center [598, 143] width 20 height 20
type input "*"
click at [203, 107] on input "SOL053221 - TOMA CORRIENTE [PERSON_NAME]" at bounding box center [236, 111] width 187 height 8
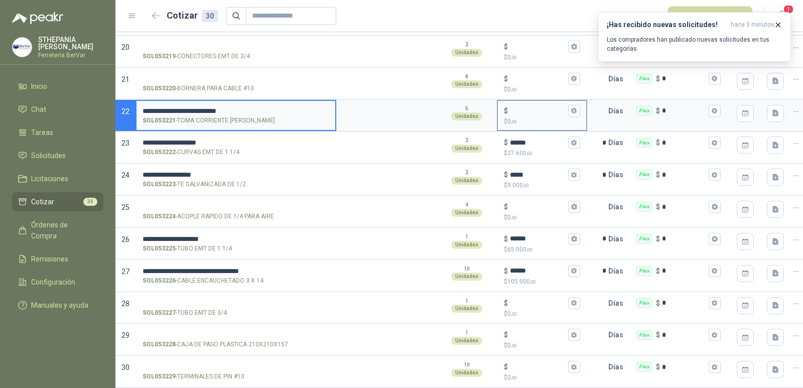
click at [523, 107] on input "$ $ 0 ,00" at bounding box center [538, 111] width 56 height 8
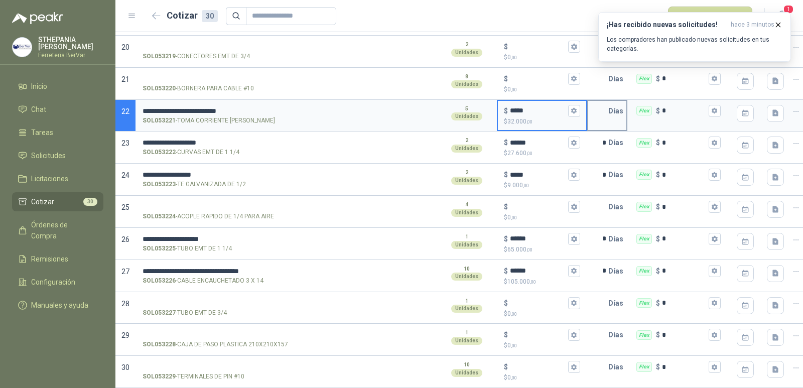
type input "*****"
click at [600, 101] on input "text" at bounding box center [598, 111] width 20 height 20
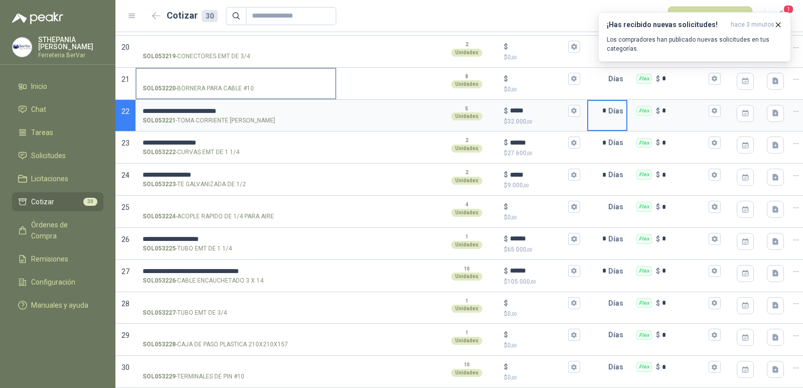
scroll to position [664, 0]
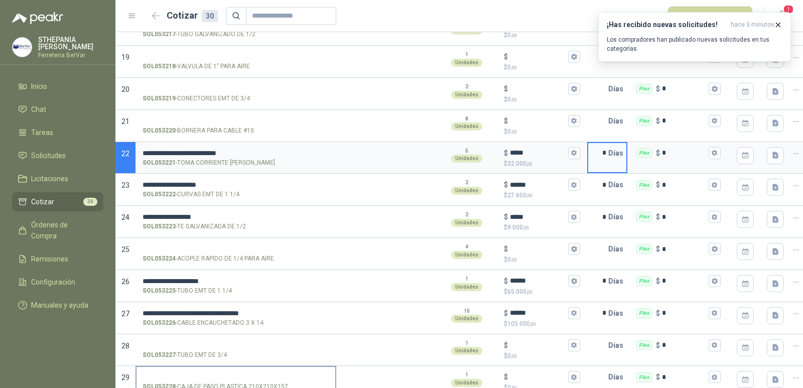
type input "*"
click at [201, 87] on input "SOL053219 - CONECTORES EMT DE 3/4" at bounding box center [236, 89] width 187 height 8
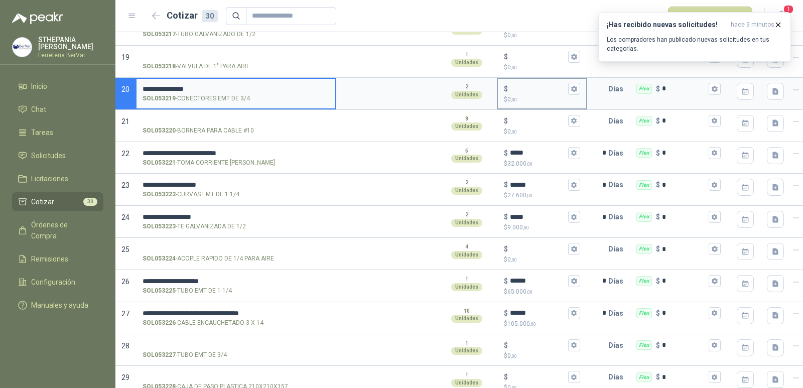
click at [518, 86] on input "$ $ 0 ,00" at bounding box center [538, 89] width 56 height 8
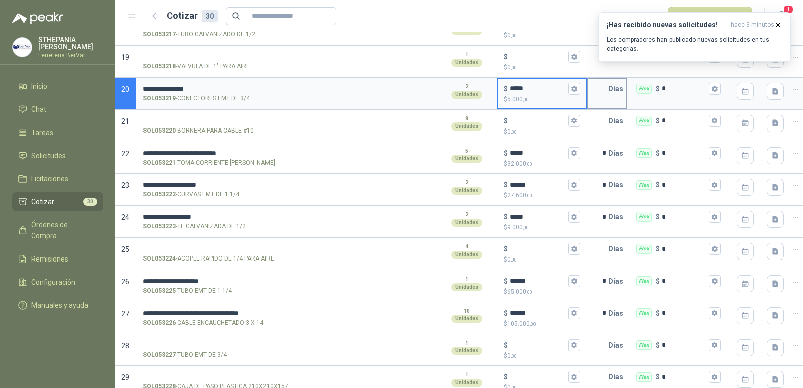
type input "*****"
click at [602, 89] on input "text" at bounding box center [598, 89] width 20 height 20
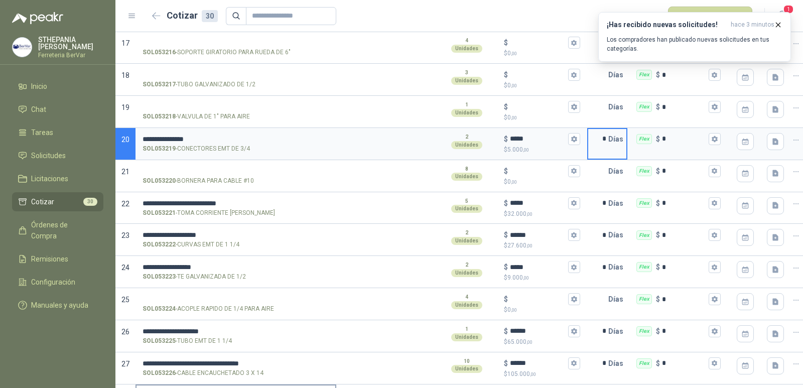
type input "*"
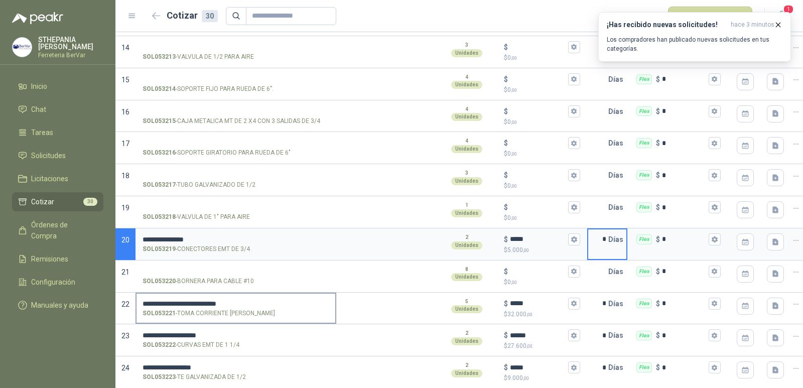
scroll to position [715, 0]
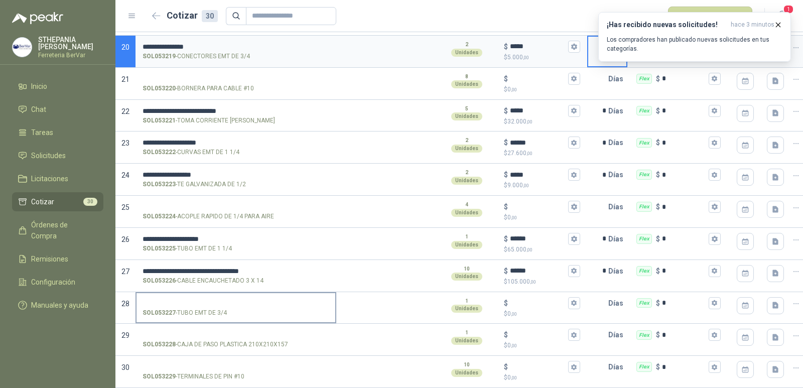
click at [210, 300] on input "SOL053227 - TUBO EMT DE 3/4" at bounding box center [236, 304] width 187 height 8
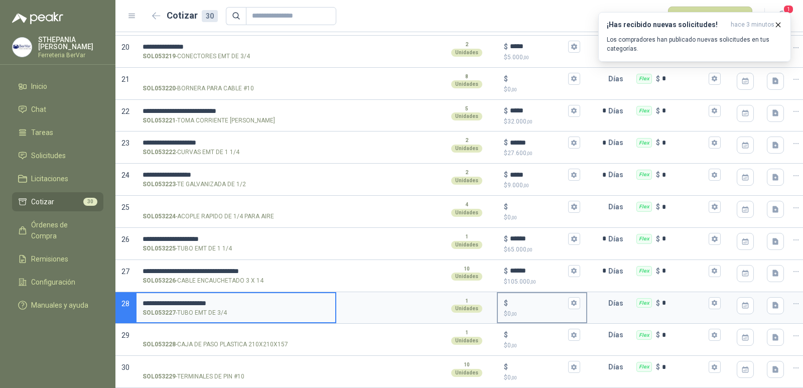
click at [521, 299] on input "$ $ 0 ,00" at bounding box center [538, 303] width 56 height 8
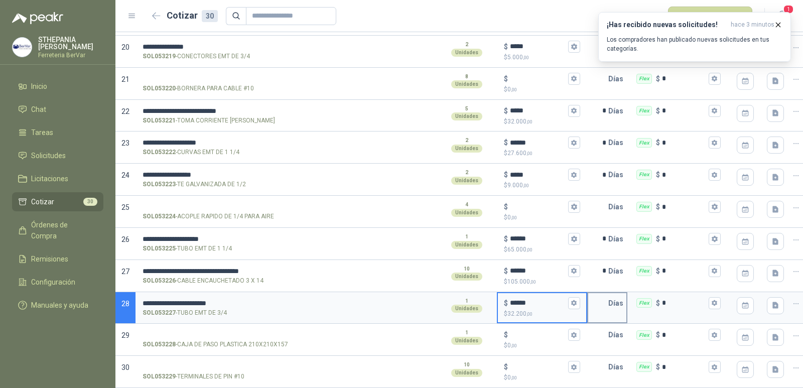
type input "******"
click at [600, 299] on input "text" at bounding box center [598, 303] width 20 height 20
type input "*"
click at [187, 203] on input "SOL053224 - ACOPLE RAPIDO DE 1/4 PARA AIRE" at bounding box center [236, 207] width 187 height 8
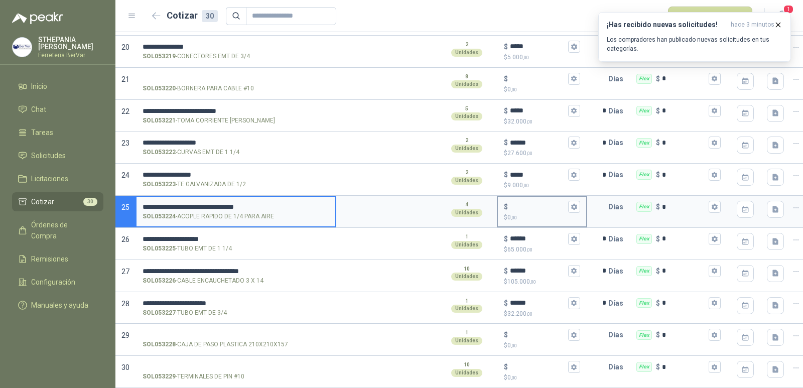
click at [519, 203] on input "$ $ 0 ,00" at bounding box center [538, 207] width 56 height 8
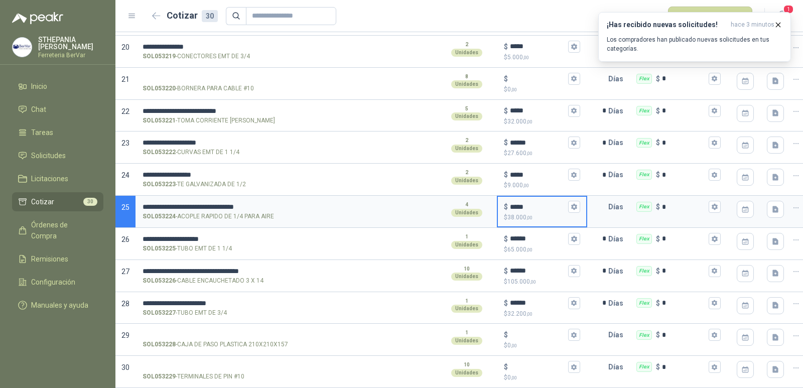
type input "*****"
click at [588, 200] on div "Días" at bounding box center [607, 212] width 40 height 32
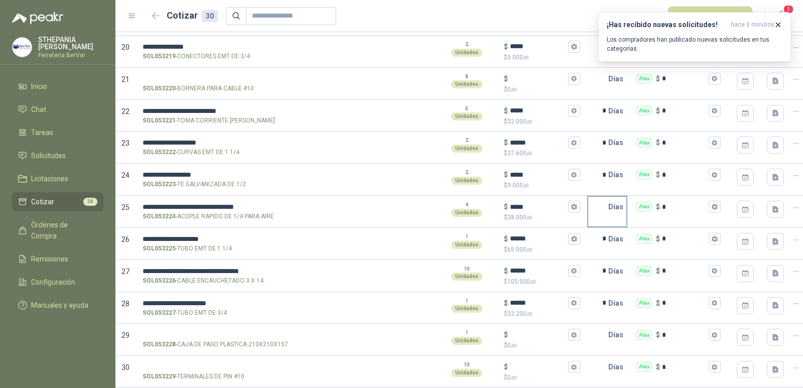
click at [597, 204] on input "text" at bounding box center [598, 207] width 20 height 20
type input "*"
drag, startPoint x: 178, startPoint y: 79, endPoint x: 252, endPoint y: 80, distance: 74.3
click at [252, 84] on p "SOL053220 - BORNERA PARA CABLE #10" at bounding box center [198, 89] width 111 height 10
copy p "BORNERA PARA CABLE #10"
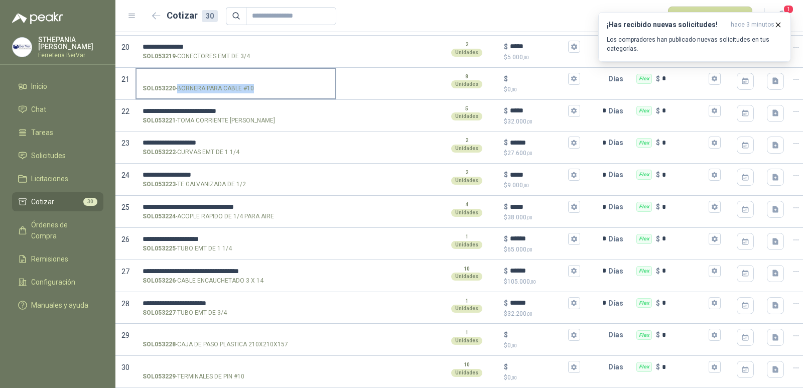
click at [233, 75] on input "SOL053220 - BORNERA PARA CABLE #10" at bounding box center [236, 79] width 187 height 8
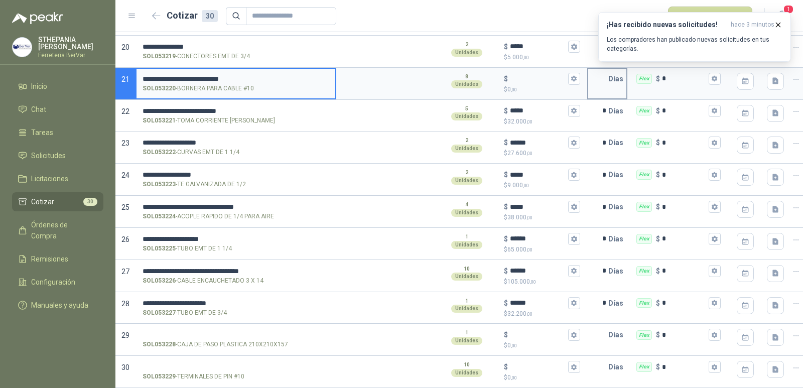
click at [592, 75] on input "text" at bounding box center [598, 79] width 20 height 20
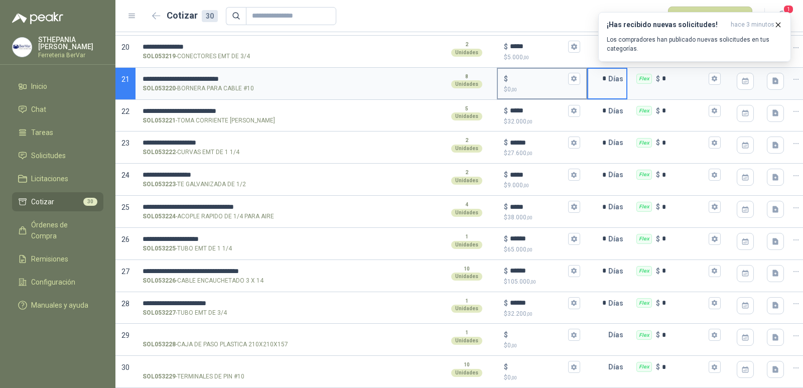
type input "*"
click at [543, 75] on input "$ $ 0 ,00" at bounding box center [538, 79] width 56 height 8
type input "*****"
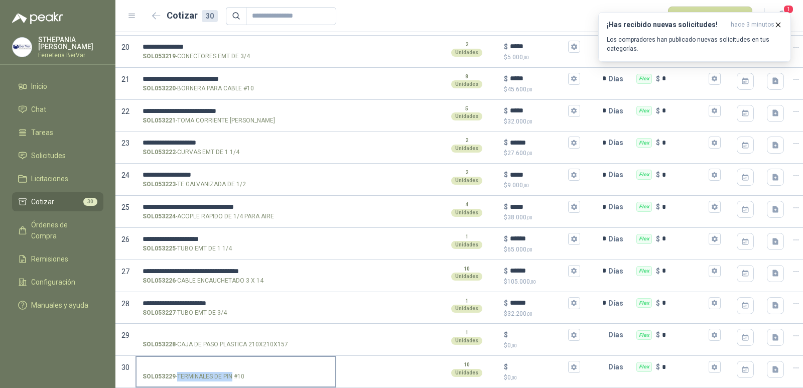
click at [234, 372] on p "SOL053229 - TERMINALES DE PIN #10" at bounding box center [194, 377] width 102 height 10
copy p "TERMINALES DE PIN"
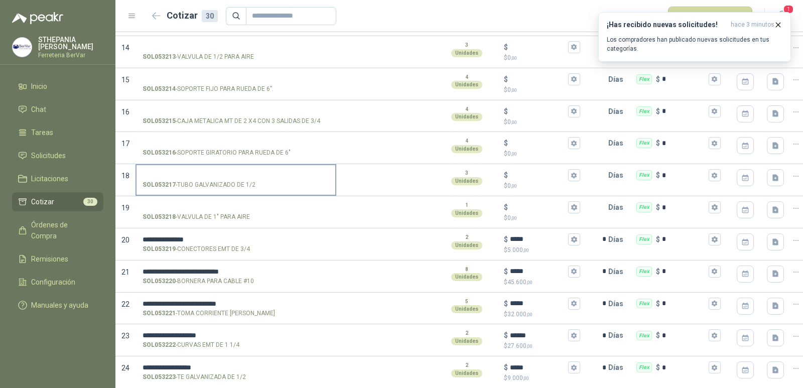
scroll to position [463, 0]
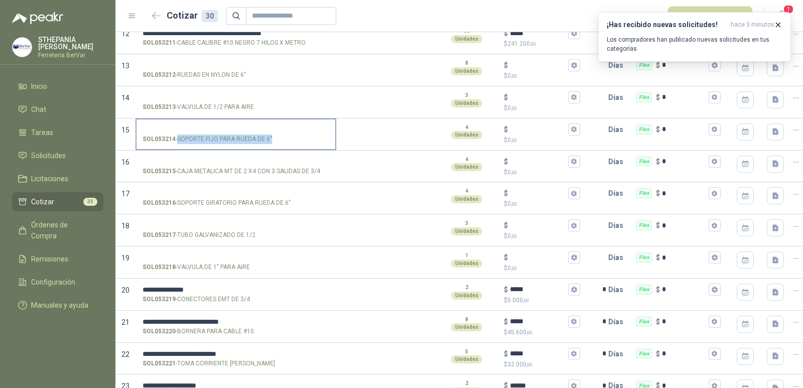
drag, startPoint x: 178, startPoint y: 138, endPoint x: 271, endPoint y: 142, distance: 93.0
click at [271, 142] on p "SOL053214 - SOPORTE FIJO PARA RUEDA DE 6”." at bounding box center [208, 140] width 131 height 10
copy p "SOPORTE FIJO PARA RUEDA DE 6”"
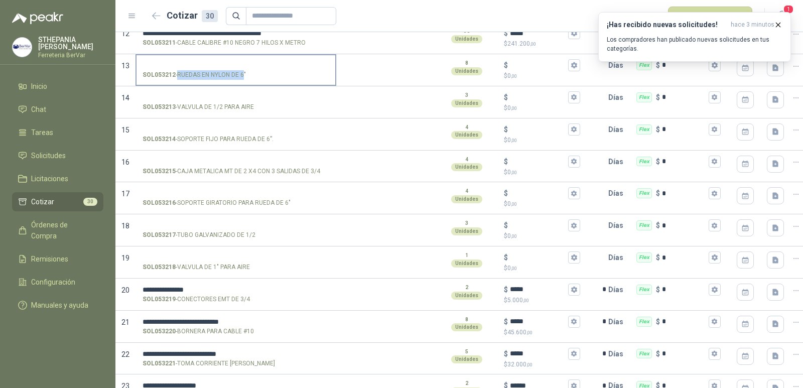
drag, startPoint x: 178, startPoint y: 74, endPoint x: 245, endPoint y: 77, distance: 66.3
click at [245, 77] on p "SOL053212 - RUEDAS EN NYLON DE 6"" at bounding box center [194, 75] width 103 height 10
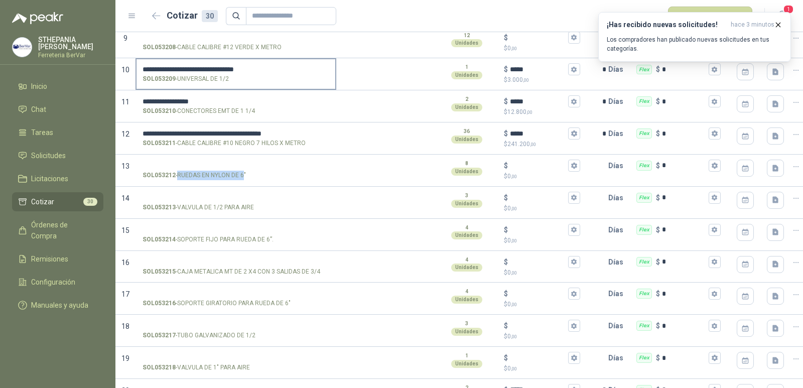
scroll to position [313, 0]
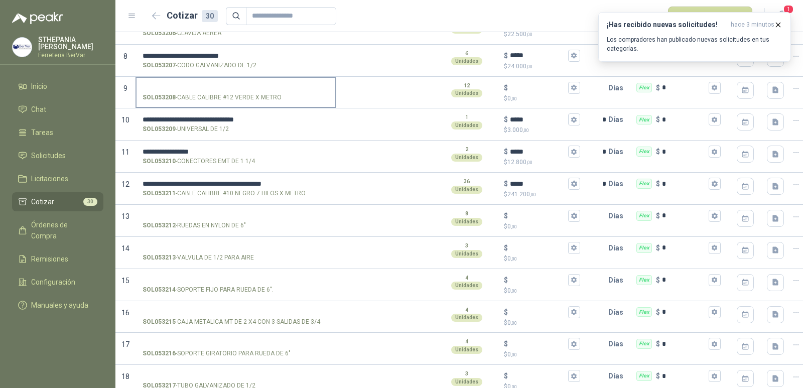
click at [221, 81] on label "SOL053208 - CABLE CALIBRE #12 VERDE X METRO" at bounding box center [236, 92] width 199 height 29
click at [221, 84] on input "SOL053208 - CABLE CALIBRE #12 VERDE X METRO" at bounding box center [236, 88] width 187 height 8
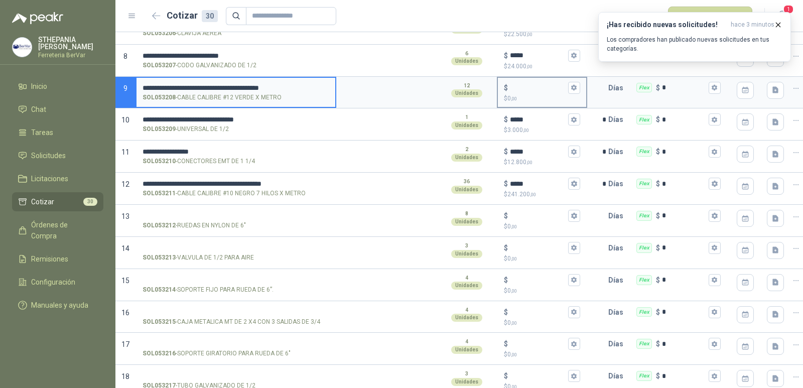
click at [513, 91] on input "$ $ 0 ,00" at bounding box center [538, 88] width 56 height 8
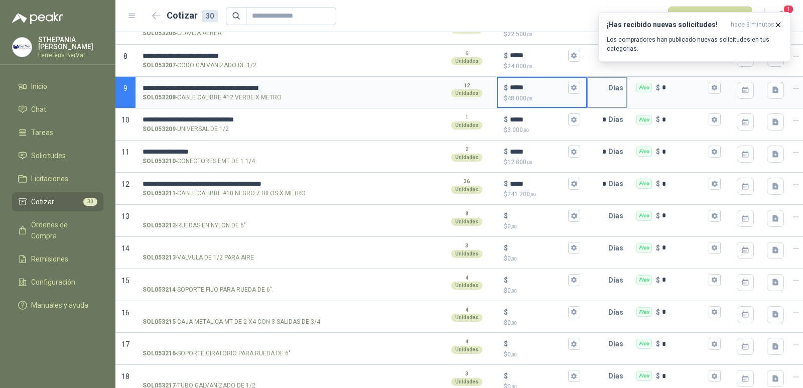
type input "*****"
click at [601, 90] on input "text" at bounding box center [598, 88] width 20 height 20
type input "*"
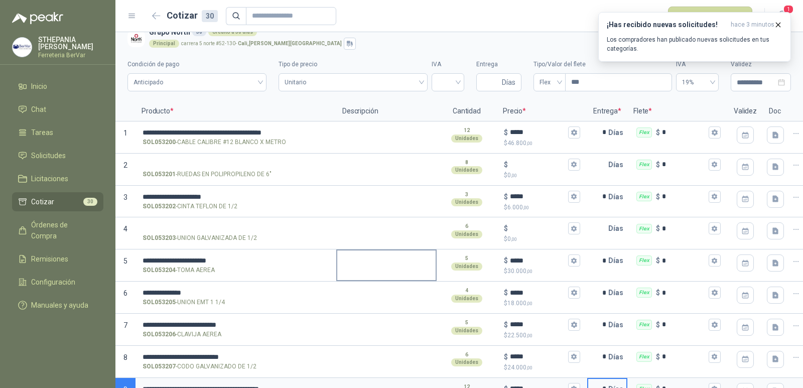
scroll to position [0, 0]
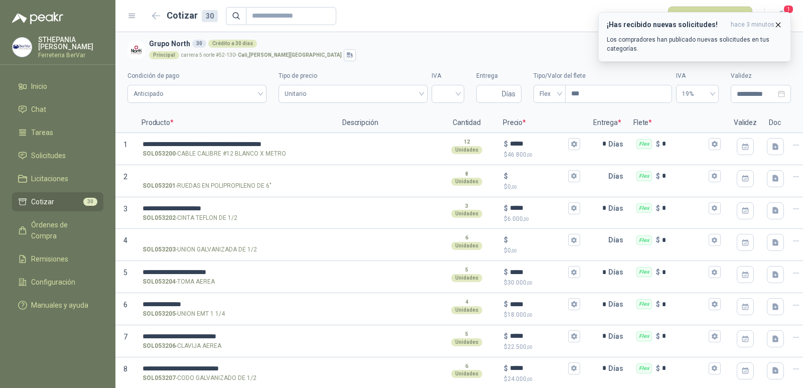
click at [780, 22] on icon "button" at bounding box center [778, 25] width 9 height 9
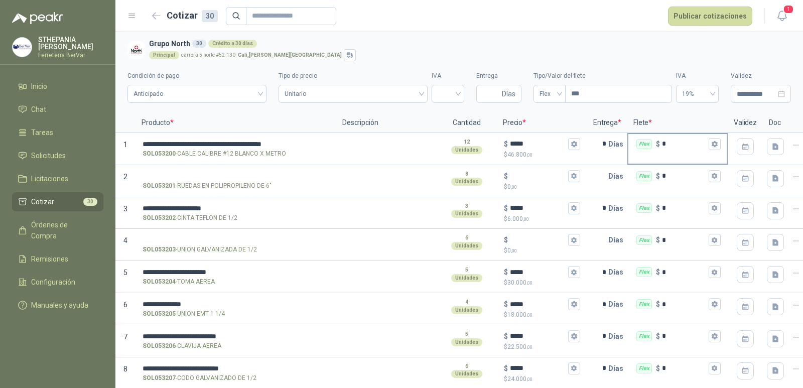
click at [680, 144] on input "*" at bounding box center [684, 144] width 45 height 8
click at [405, 97] on span "Unitario" at bounding box center [353, 93] width 137 height 15
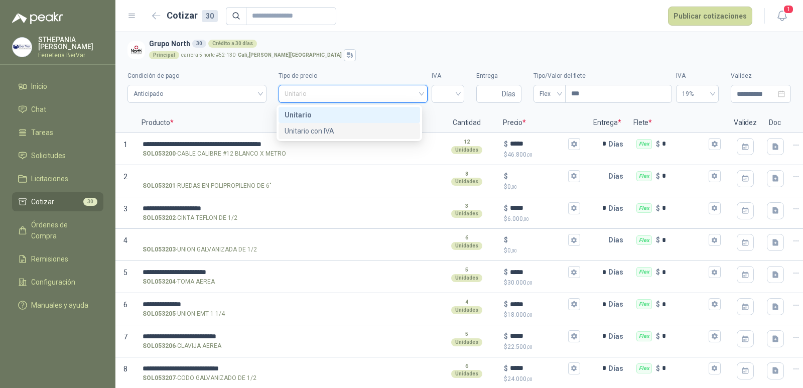
click at [377, 128] on div "Unitario con IVA" at bounding box center [350, 131] width 130 height 11
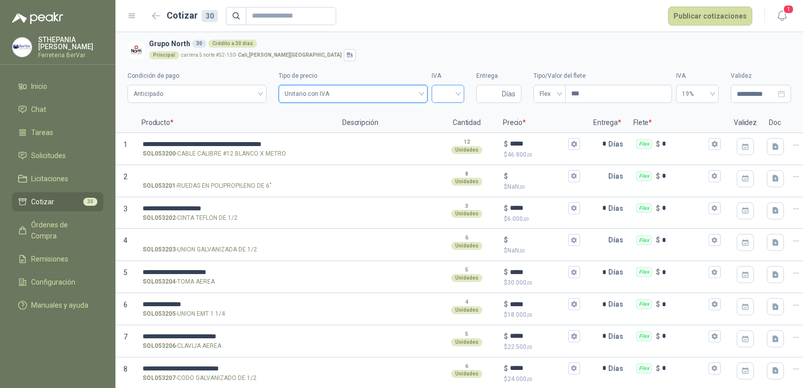
click at [454, 92] on div at bounding box center [448, 94] width 33 height 18
click at [447, 112] on div "19%" at bounding box center [442, 114] width 17 height 11
click at [673, 146] on input "*" at bounding box center [684, 144] width 45 height 8
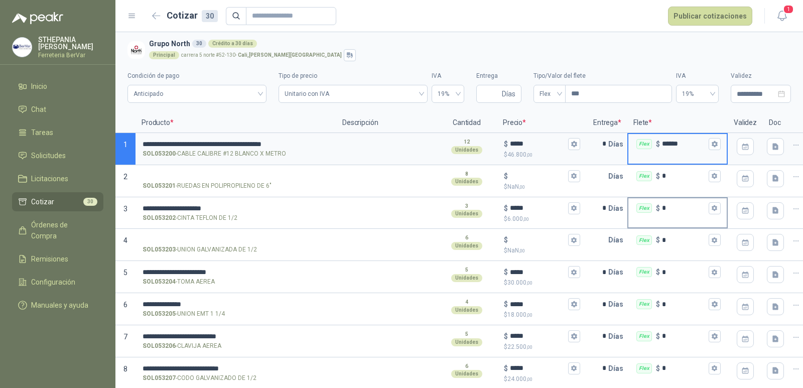
type input "******"
click at [676, 206] on input "*" at bounding box center [684, 208] width 45 height 8
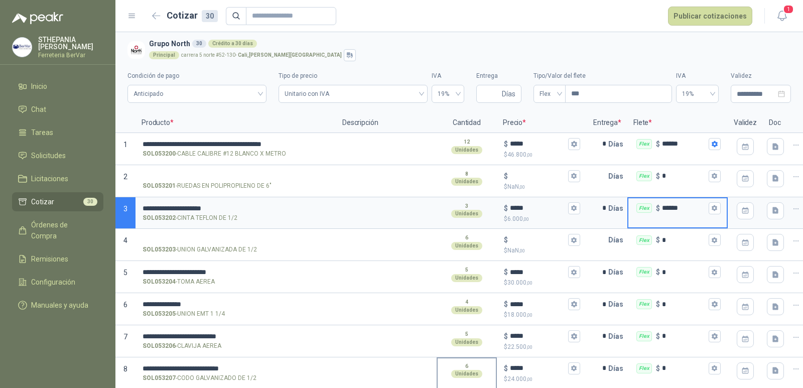
type input "******"
click at [197, 238] on input "SOL053203 - UNION GALVANIZADA DE 1/2" at bounding box center [236, 240] width 187 height 8
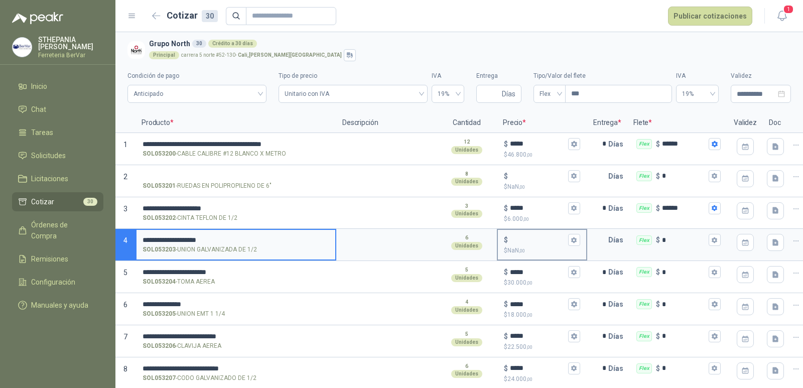
click at [519, 242] on input "$ $ NaN ,00" at bounding box center [538, 240] width 56 height 8
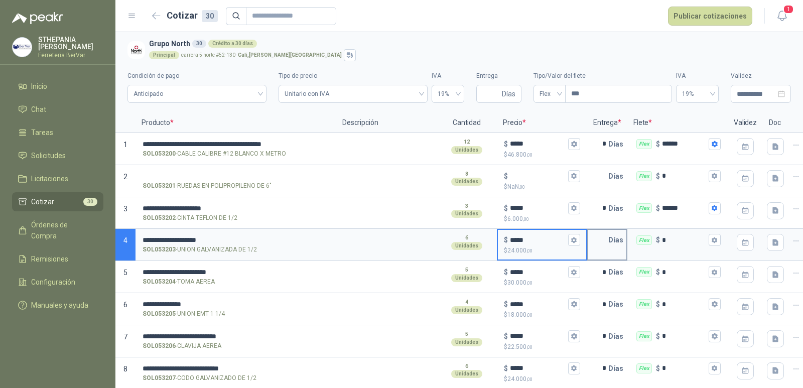
type input "*****"
click at [595, 237] on input "text" at bounding box center [598, 240] width 20 height 20
type input "*"
click at [667, 239] on input "*" at bounding box center [684, 240] width 45 height 8
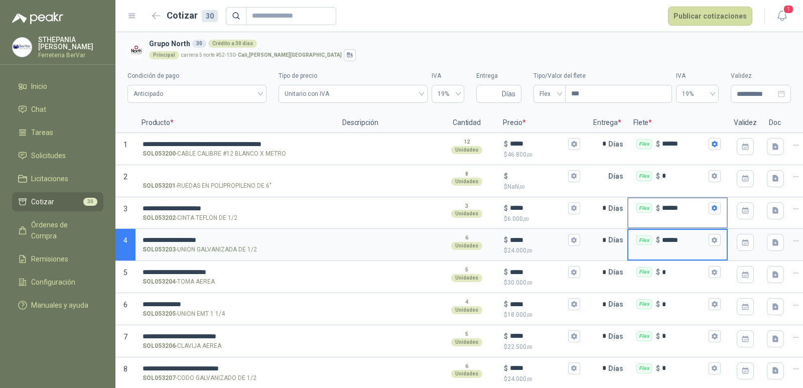
type input "******"
click at [691, 209] on input "******" at bounding box center [684, 208] width 45 height 8
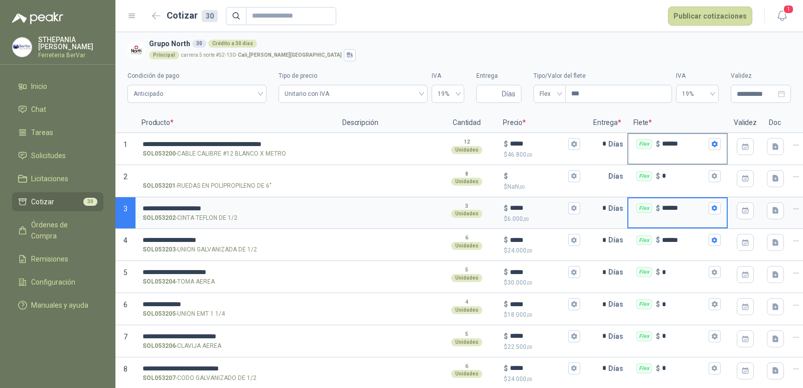
type input "******"
click at [678, 143] on input "******" at bounding box center [684, 144] width 45 height 8
click at [684, 143] on input "******" at bounding box center [684, 144] width 45 height 8
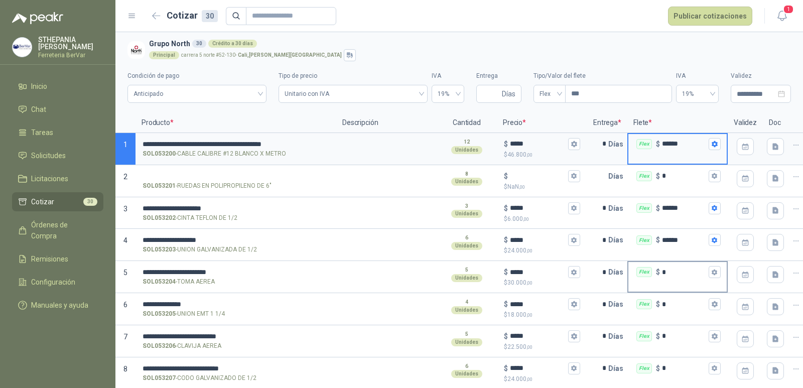
type input "******"
click at [671, 278] on div "Flex $ *" at bounding box center [678, 272] width 98 height 20
click at [671, 276] on input "*" at bounding box center [684, 273] width 45 height 8
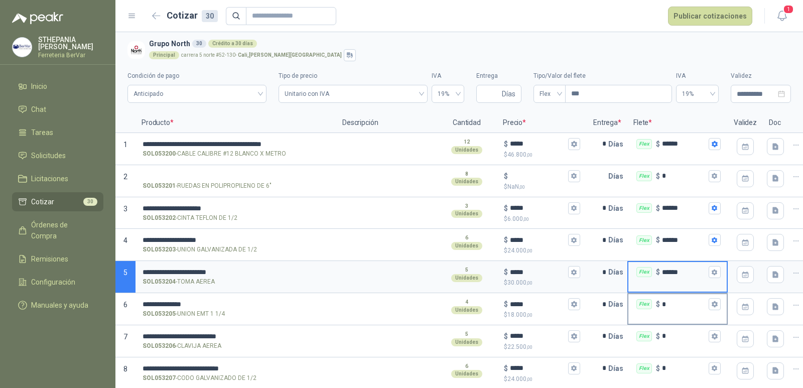
type input "******"
click at [679, 304] on input "*" at bounding box center [684, 305] width 45 height 8
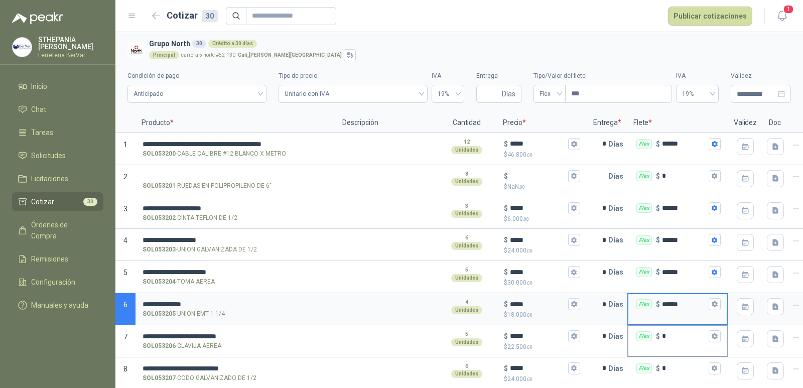
type input "******"
click at [675, 335] on input "*" at bounding box center [684, 336] width 45 height 8
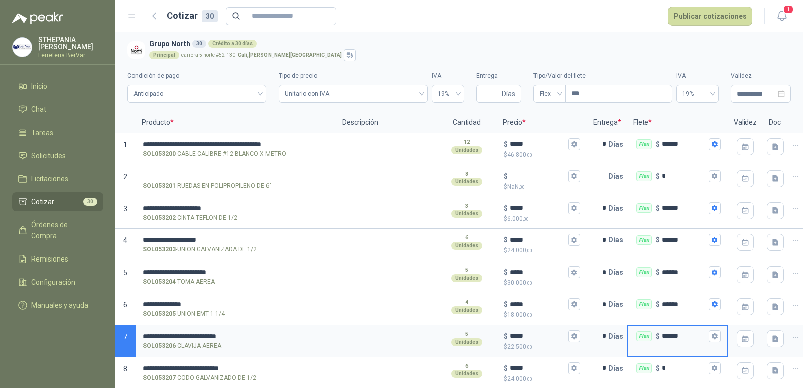
scroll to position [50, 0]
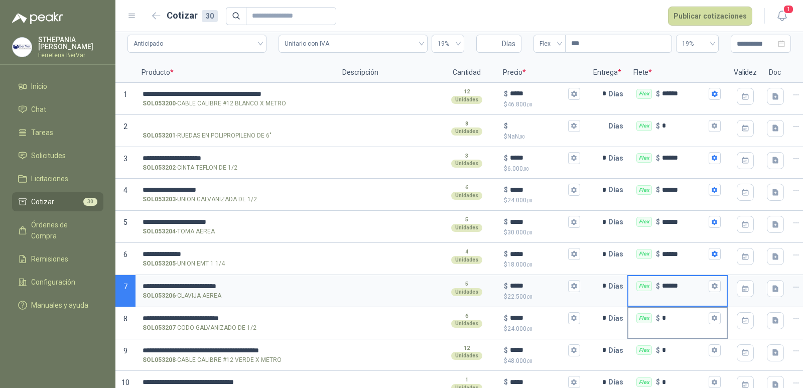
type input "******"
click at [677, 319] on input "*" at bounding box center [684, 318] width 45 height 8
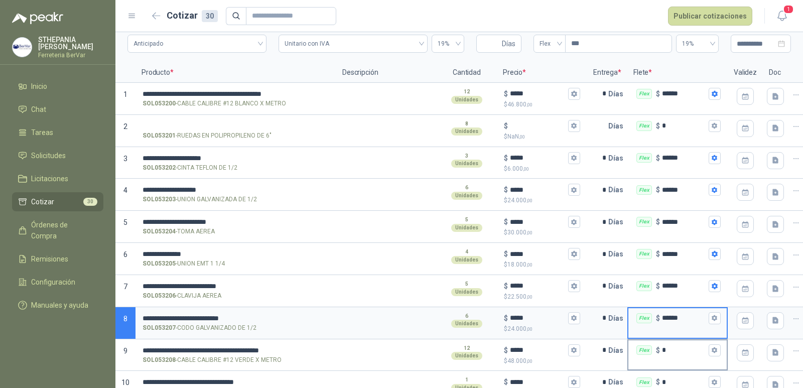
type input "******"
click at [686, 350] on input "*" at bounding box center [684, 350] width 45 height 8
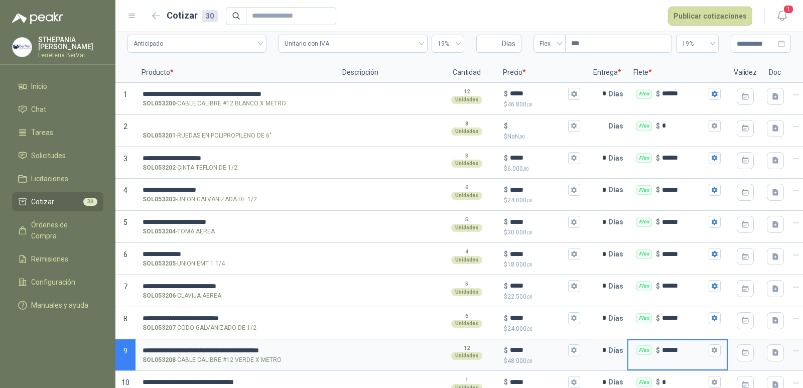
scroll to position [100, 0]
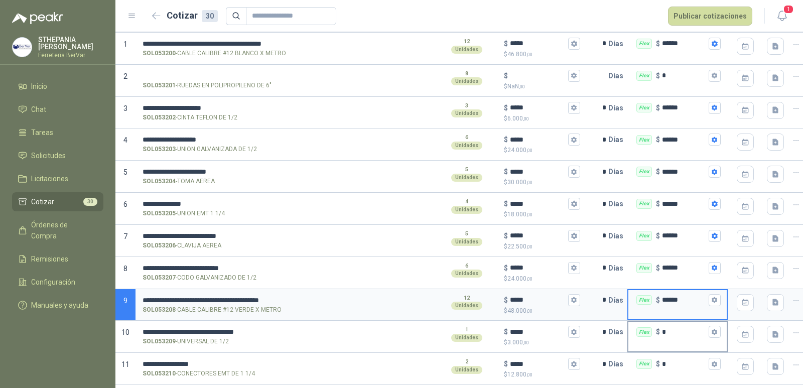
type input "******"
click at [671, 324] on div "Flex $ *" at bounding box center [678, 332] width 98 height 20
click at [671, 328] on input "*" at bounding box center [684, 332] width 45 height 8
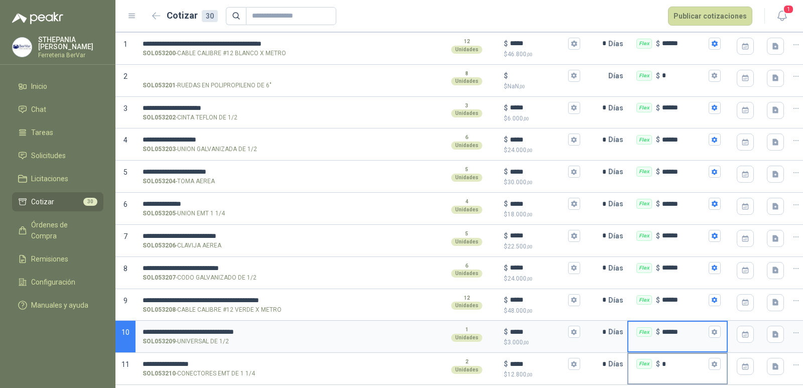
type input "******"
click at [678, 368] on input "*" at bounding box center [684, 365] width 45 height 8
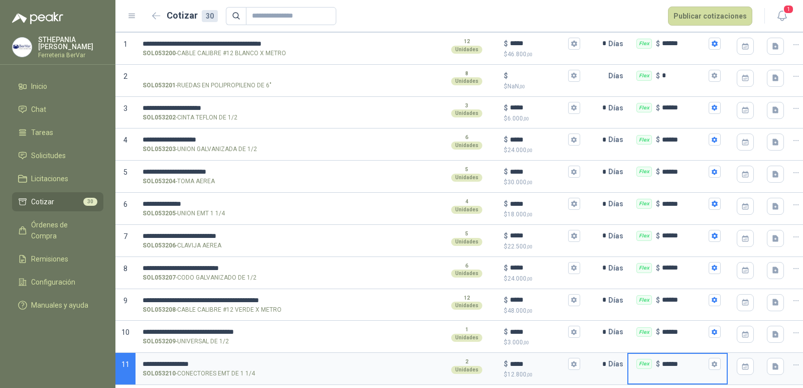
scroll to position [151, 0]
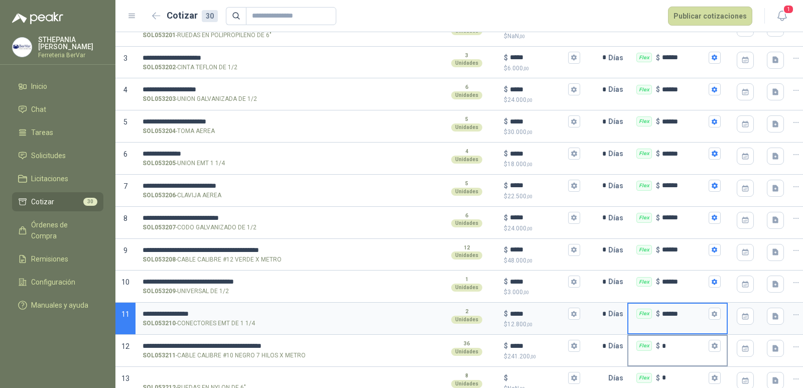
type input "******"
click at [673, 347] on input "*" at bounding box center [684, 346] width 45 height 8
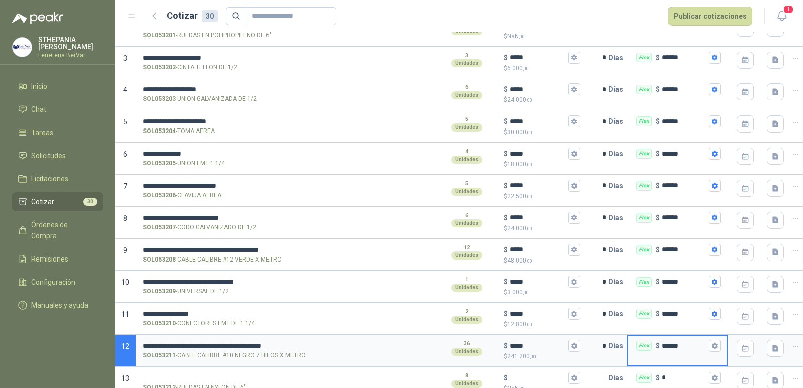
scroll to position [201, 0]
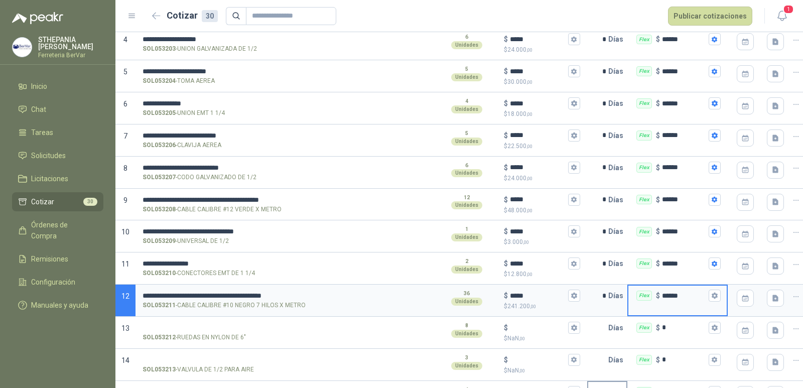
type input "******"
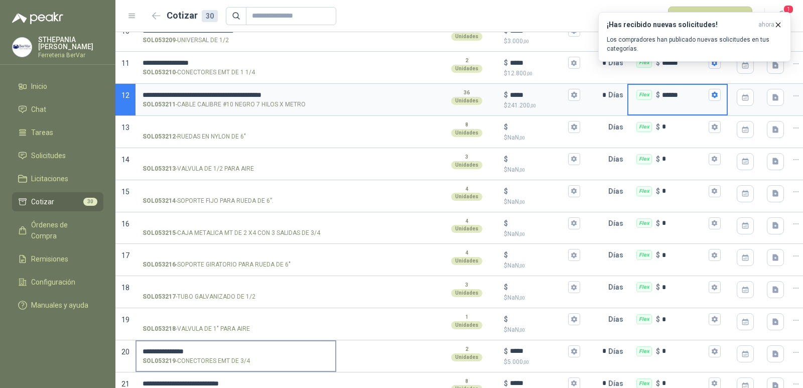
scroll to position [452, 0]
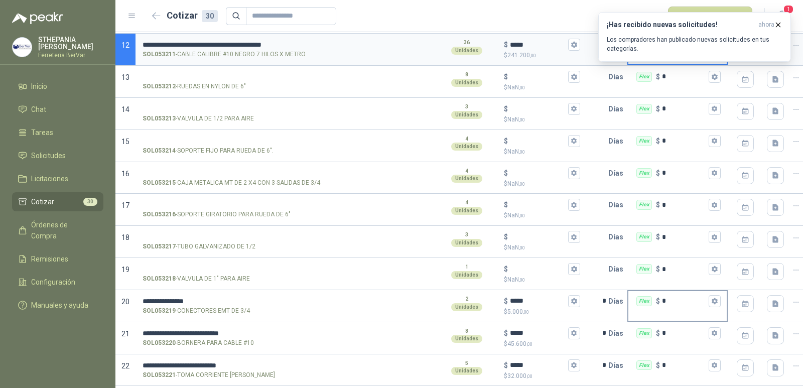
click at [672, 297] on input "*" at bounding box center [684, 301] width 45 height 8
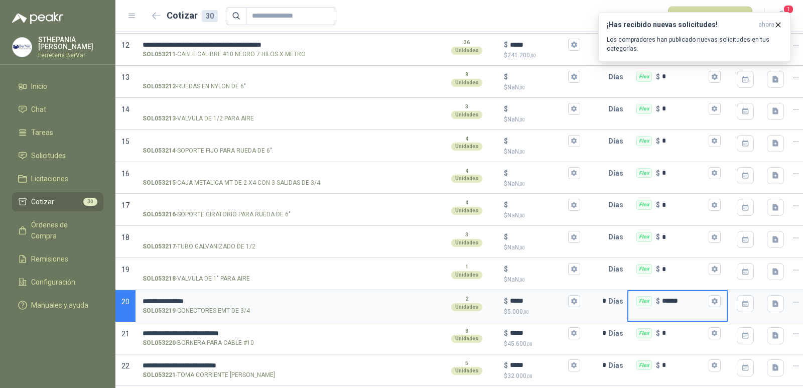
type input "******"
click at [670, 318] on div "Flex $ ******" at bounding box center [678, 306] width 100 height 32
click at [672, 332] on input "*" at bounding box center [684, 333] width 45 height 8
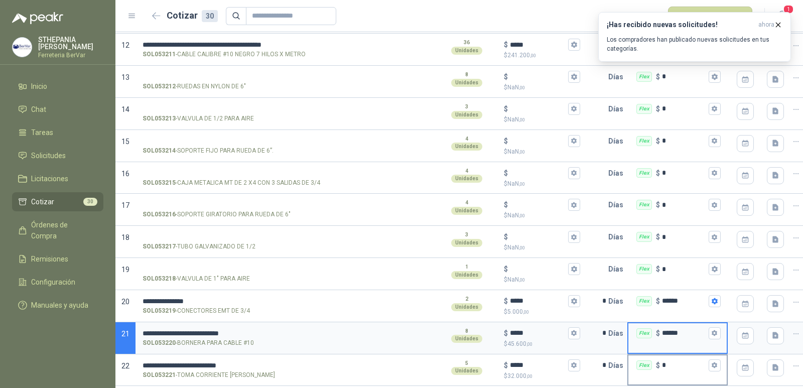
scroll to position [502, 0]
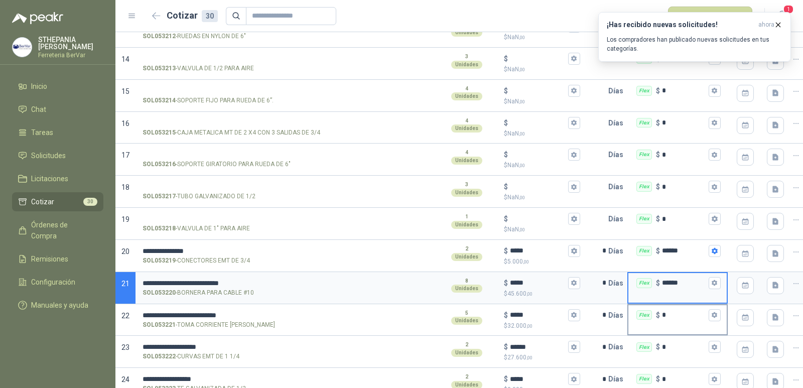
type input "******"
click at [673, 327] on div "Flex $ *" at bounding box center [678, 320] width 100 height 32
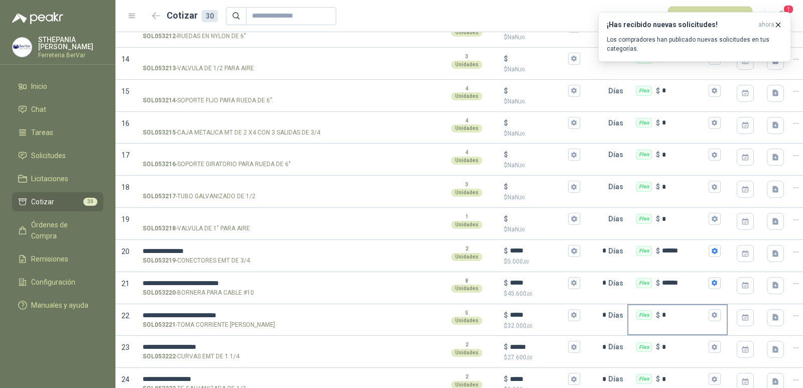
click at [679, 317] on input "*" at bounding box center [684, 315] width 45 height 8
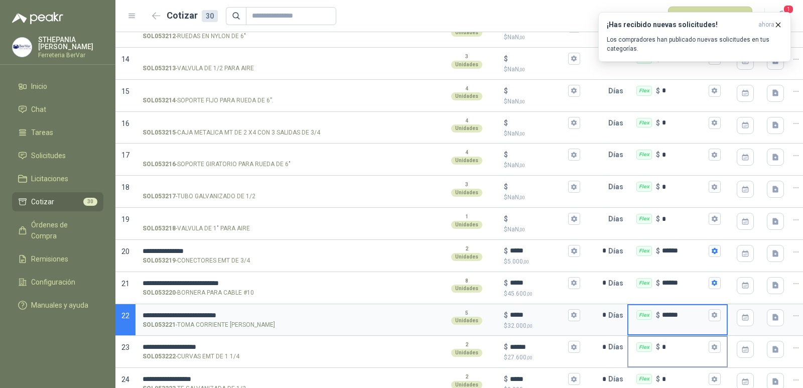
type input "******"
click at [678, 348] on input "*" at bounding box center [684, 347] width 45 height 8
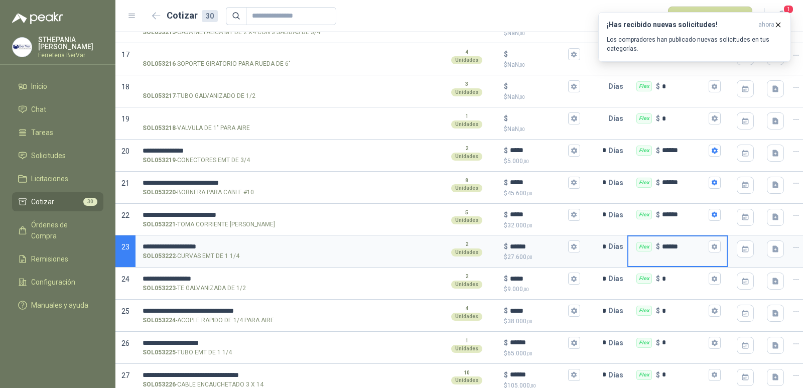
scroll to position [703, 0]
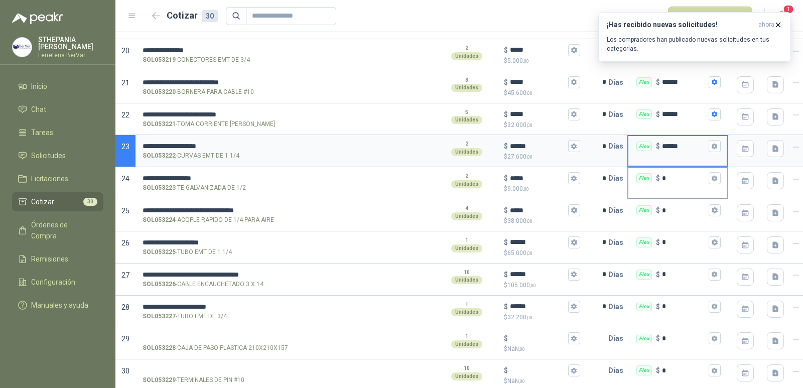
type input "******"
click at [671, 188] on div "Flex $ *" at bounding box center [678, 178] width 98 height 20
click at [671, 182] on input "*" at bounding box center [684, 179] width 45 height 8
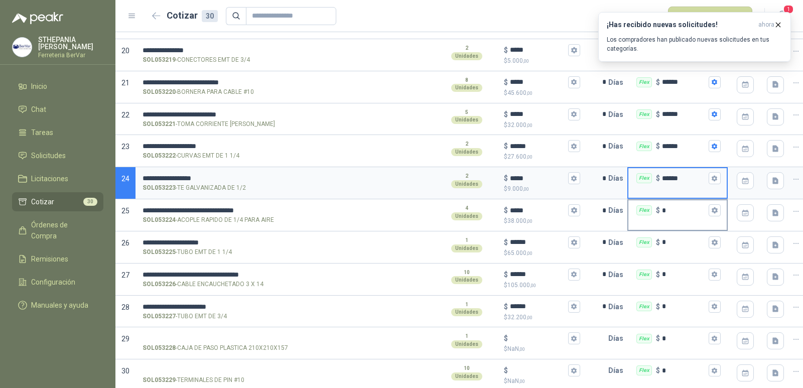
type input "******"
click at [673, 212] on input "*" at bounding box center [684, 211] width 45 height 8
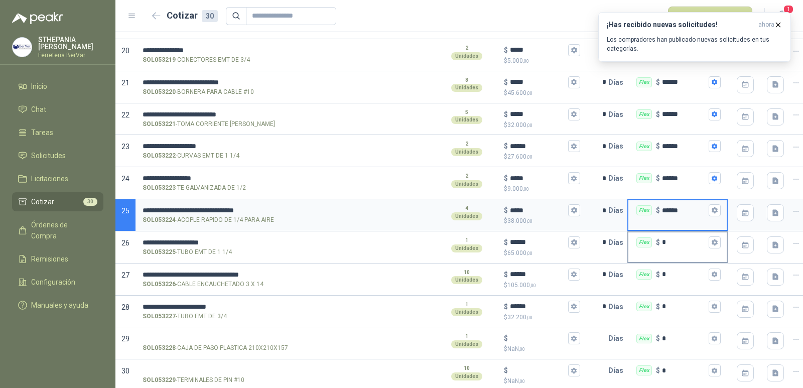
type input "******"
click at [679, 247] on div "Flex $ *" at bounding box center [678, 242] width 98 height 20
click at [679, 246] on input "*" at bounding box center [684, 243] width 45 height 8
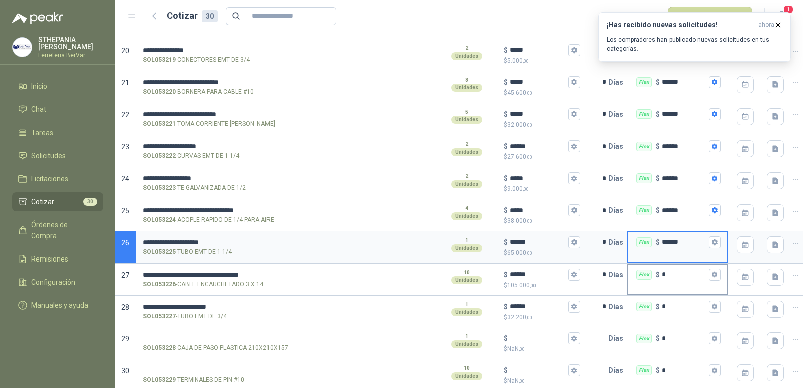
type input "******"
click at [685, 278] on input "*" at bounding box center [684, 275] width 45 height 8
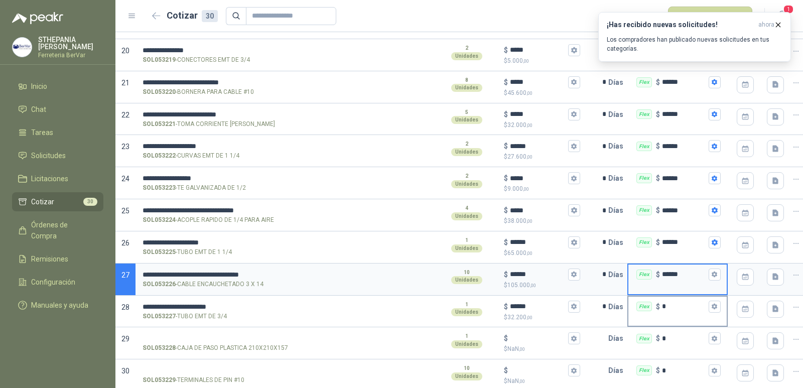
type input "******"
click at [682, 313] on div "Flex $ *" at bounding box center [678, 307] width 98 height 20
click at [682, 310] on input "*" at bounding box center [684, 307] width 45 height 8
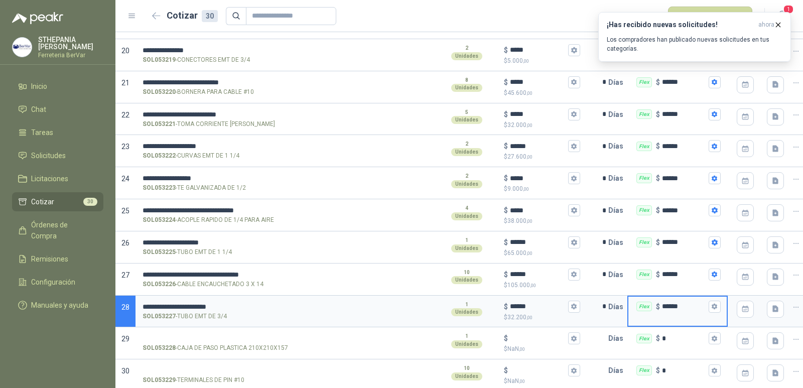
scroll to position [715, 0]
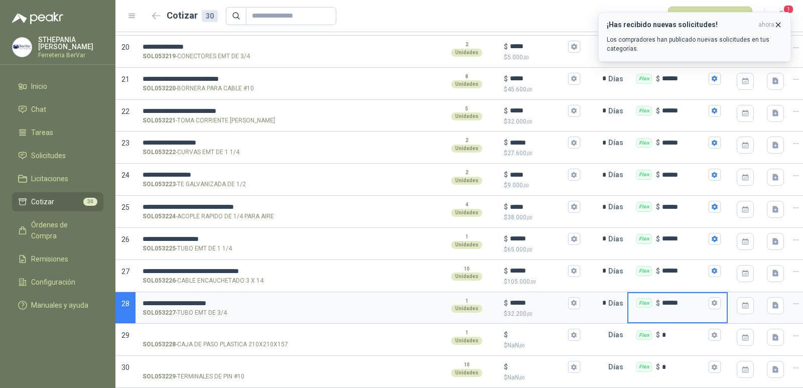
type input "******"
click at [780, 24] on icon "button" at bounding box center [779, 25] width 4 height 4
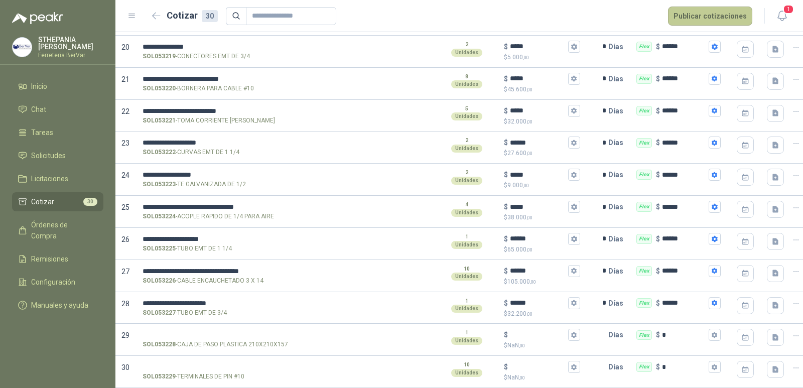
click at [712, 21] on button "Publicar cotizaciones" at bounding box center [710, 16] width 84 height 19
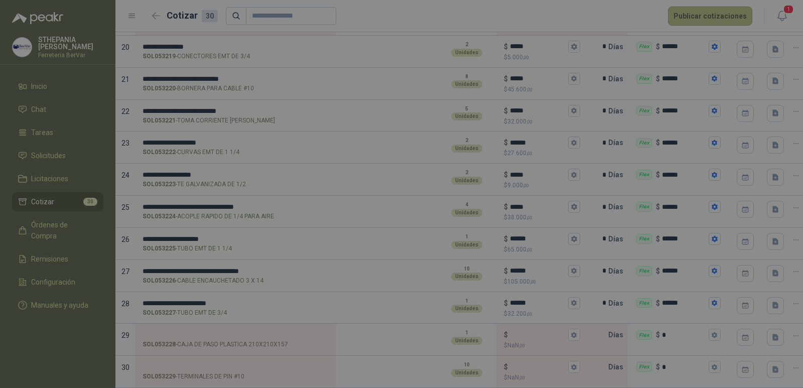
scroll to position [0, 0]
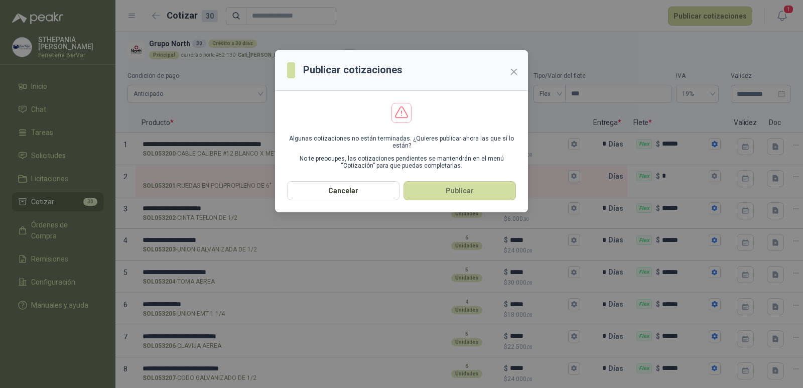
click at [446, 193] on button "Publicar" at bounding box center [460, 190] width 112 height 19
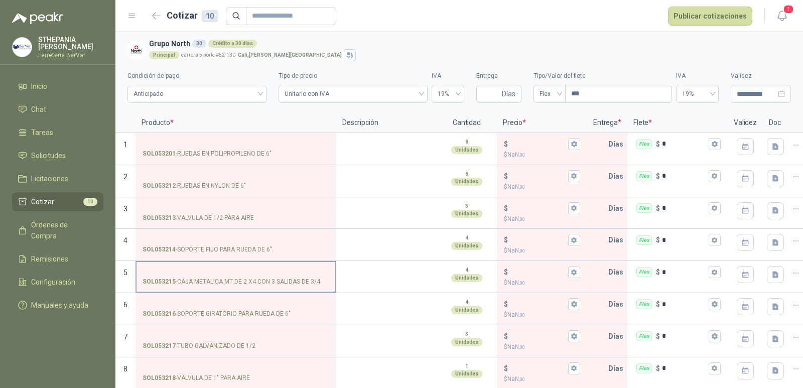
scroll to position [73, 0]
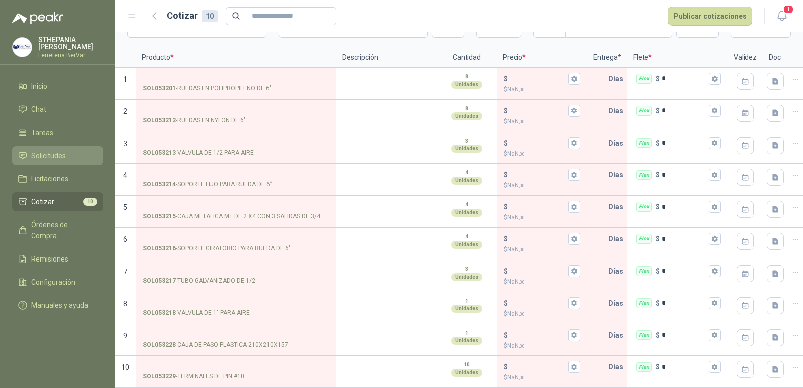
click at [71, 150] on link "Solicitudes" at bounding box center [57, 155] width 91 height 19
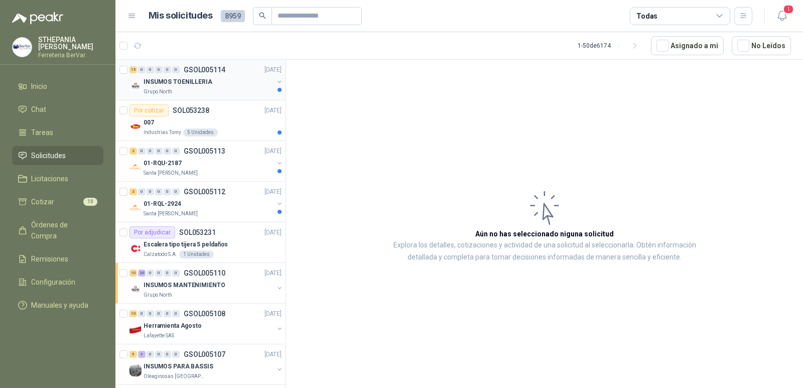
click at [222, 84] on div "INSUMOS TOENILLERIA" at bounding box center [209, 82] width 130 height 12
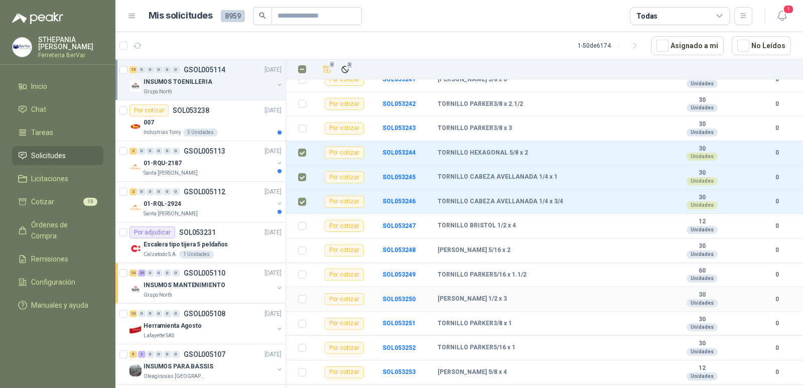
scroll to position [168, 0]
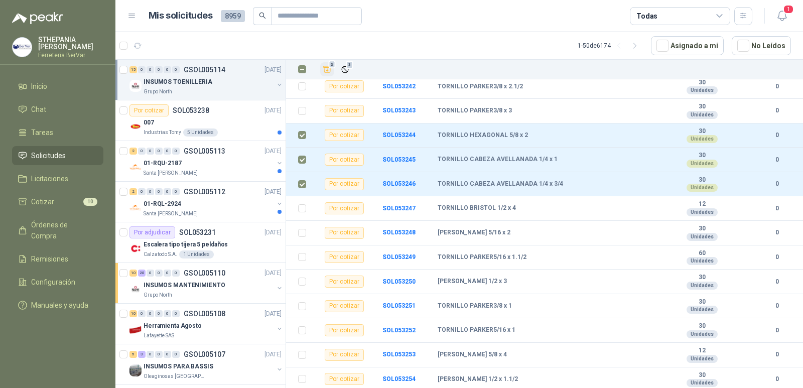
click at [326, 67] on icon "Añadir" at bounding box center [327, 69] width 9 height 9
click at [65, 206] on li "Cotizar 13" at bounding box center [57, 201] width 79 height 11
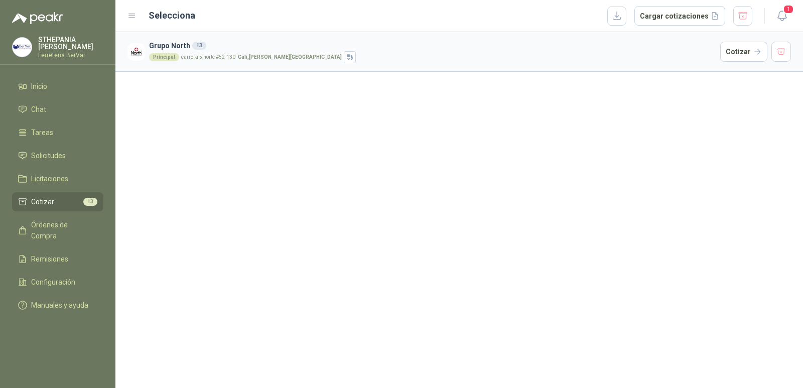
click at [642, 143] on div "Grupo North 13 Principal carrera 5 norte #52-130 - [GEOGRAPHIC_DATA] , [PERSON_…" at bounding box center [459, 210] width 688 height 356
click at [734, 58] on button "Cotizar" at bounding box center [744, 52] width 47 height 20
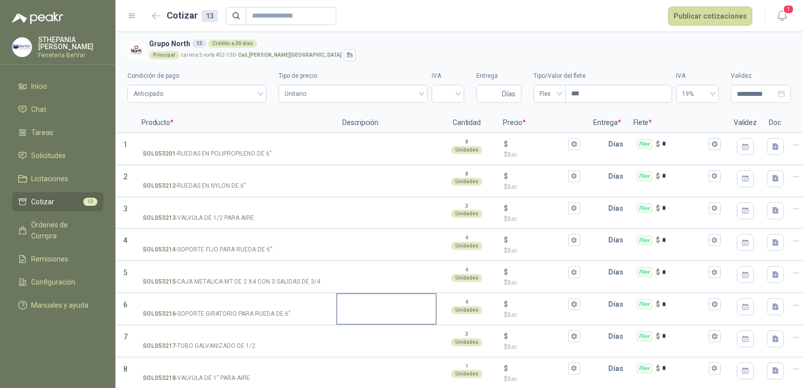
scroll to position [170, 0]
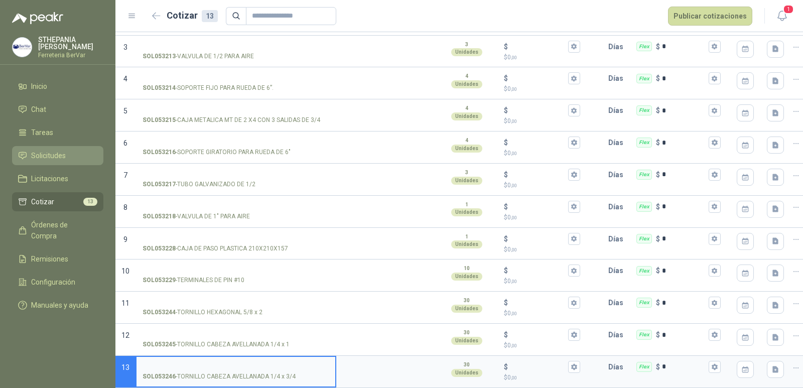
click at [64, 155] on span "Solicitudes" at bounding box center [48, 155] width 35 height 11
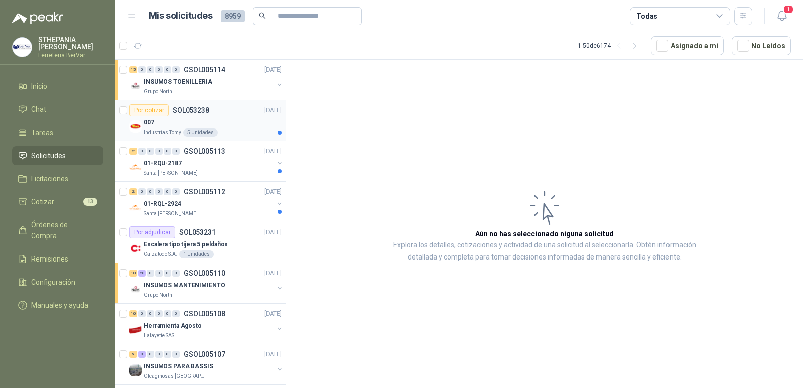
click at [240, 114] on div "Por cotizar SOL053238 [DATE]" at bounding box center [206, 110] width 152 height 12
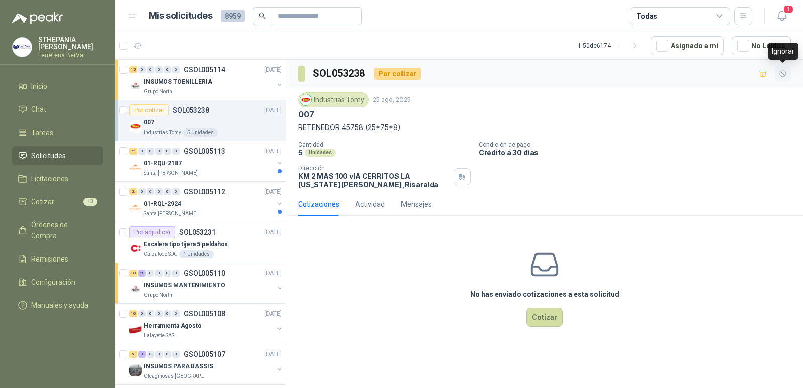
click at [788, 73] on button "button" at bounding box center [783, 74] width 16 height 16
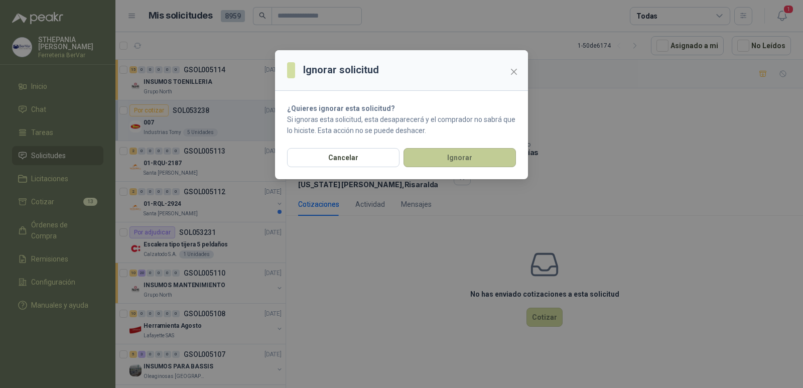
click at [471, 154] on button "Ignorar" at bounding box center [460, 157] width 112 height 19
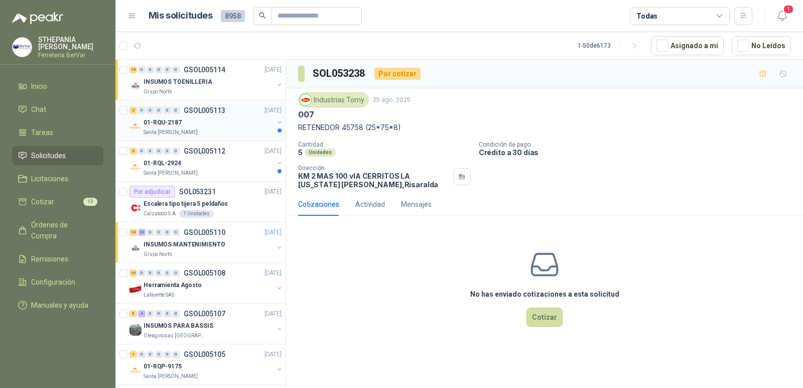
click at [218, 117] on div "01-RQU-2187" at bounding box center [209, 122] width 130 height 12
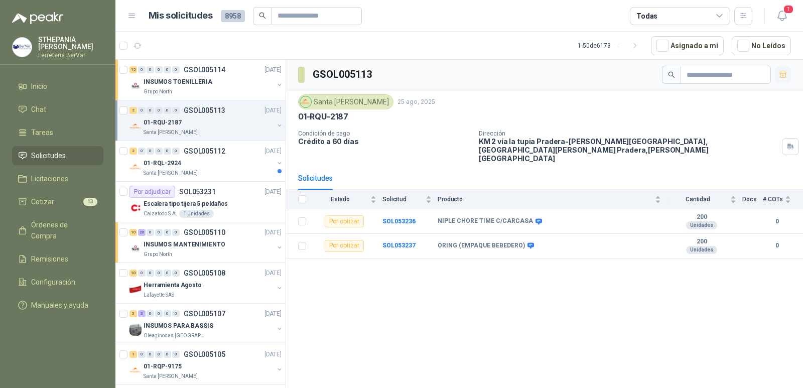
click at [783, 74] on icon "button" at bounding box center [783, 75] width 9 height 9
click at [231, 171] on div "Santa [PERSON_NAME]" at bounding box center [209, 173] width 130 height 8
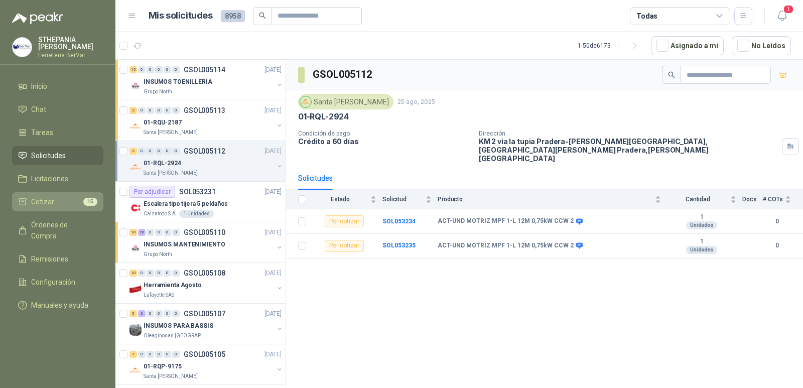
click at [75, 197] on li "Cotizar 15" at bounding box center [57, 201] width 79 height 11
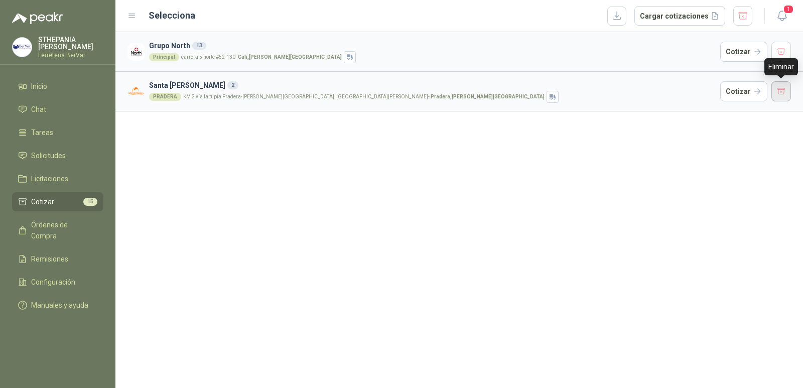
click at [784, 93] on button "button" at bounding box center [782, 91] width 20 height 20
